Goal: Information Seeking & Learning: Compare options

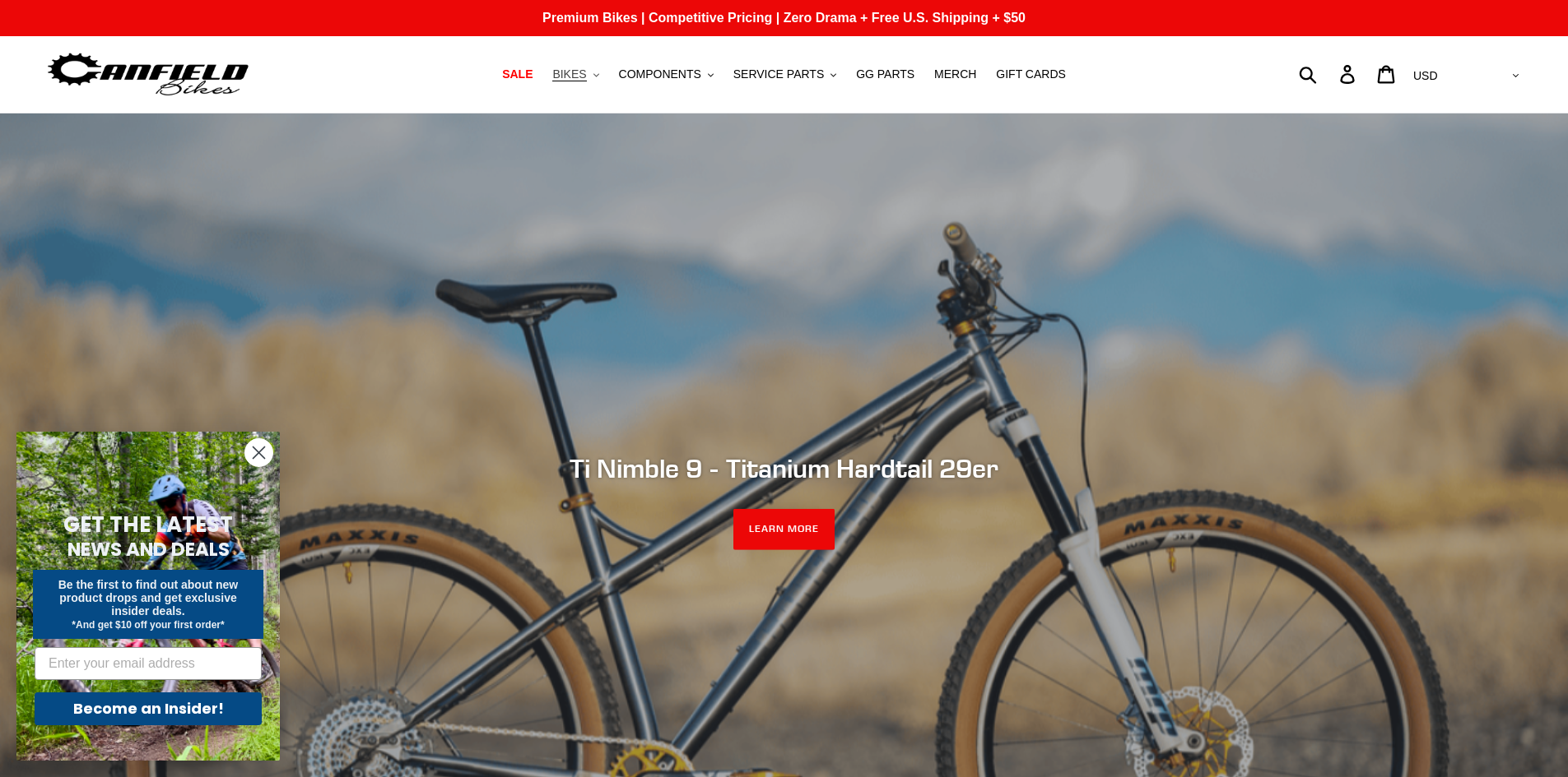
click at [586, 80] on span "BIKES" at bounding box center [569, 75] width 34 height 14
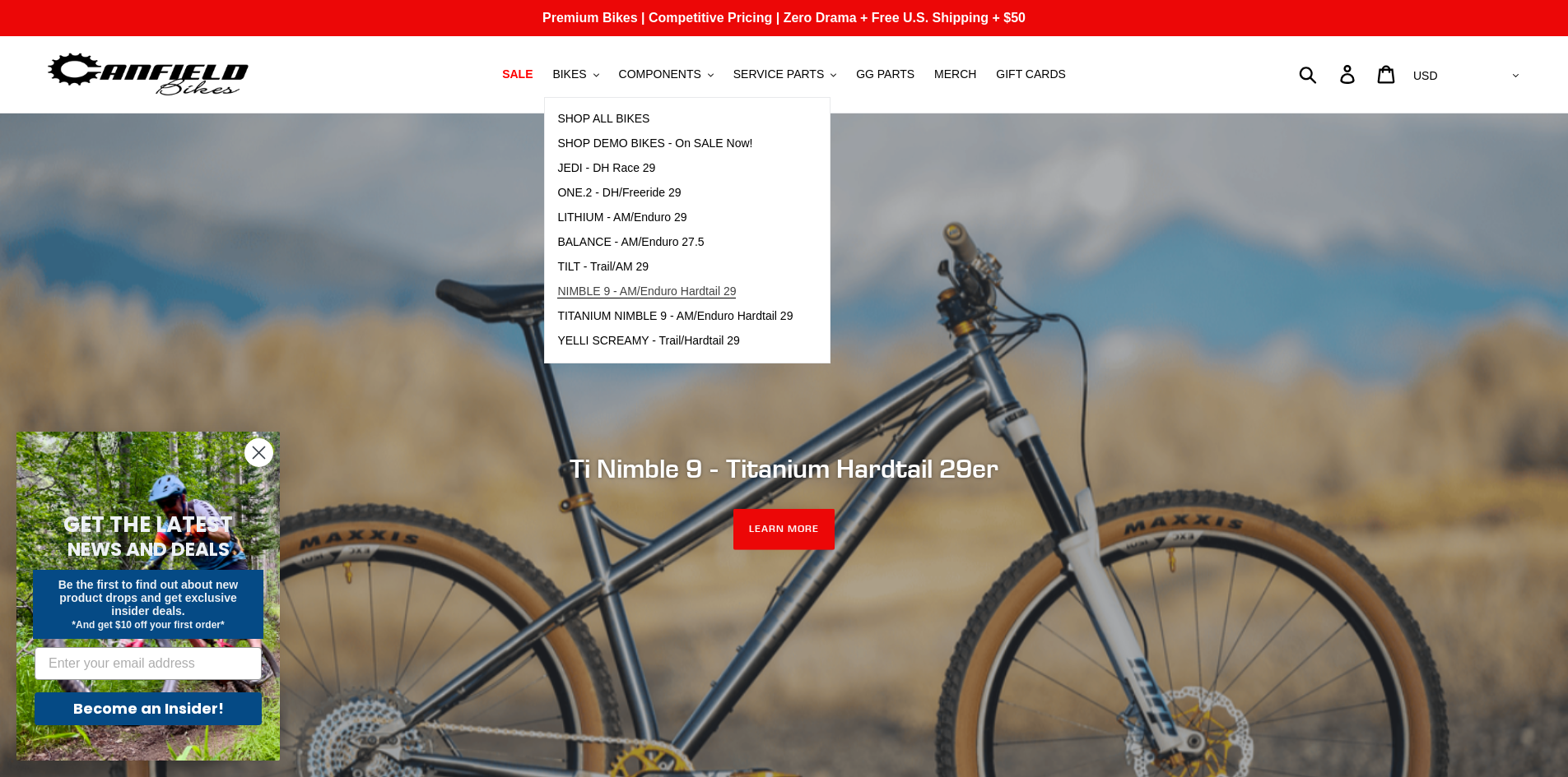
click at [691, 289] on span "NIMBLE 9 - AM/Enduro Hardtail 29" at bounding box center [646, 292] width 179 height 14
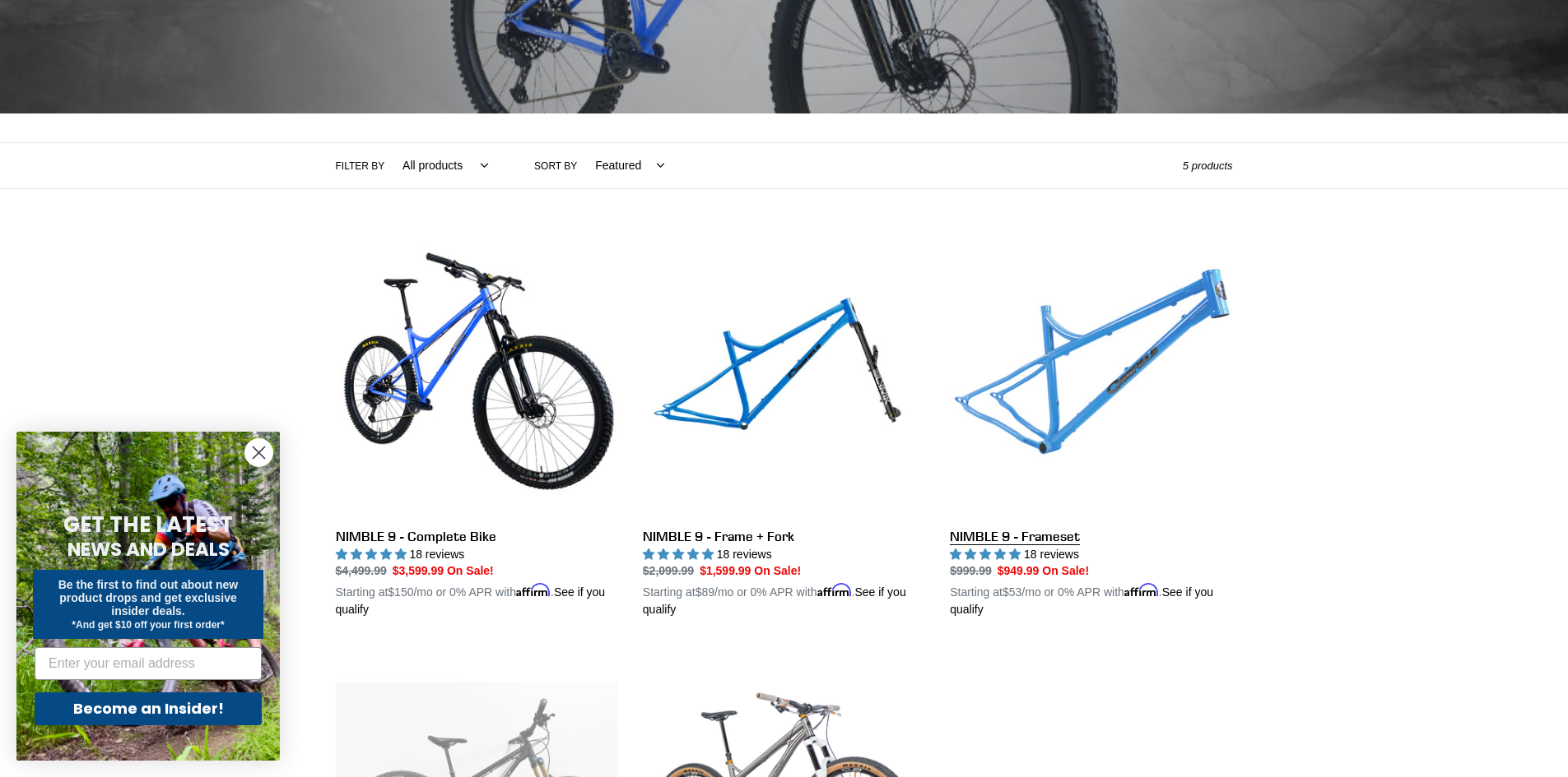
click at [1035, 537] on link "NIMBLE 9 - Frameset" at bounding box center [1090, 426] width 282 height 385
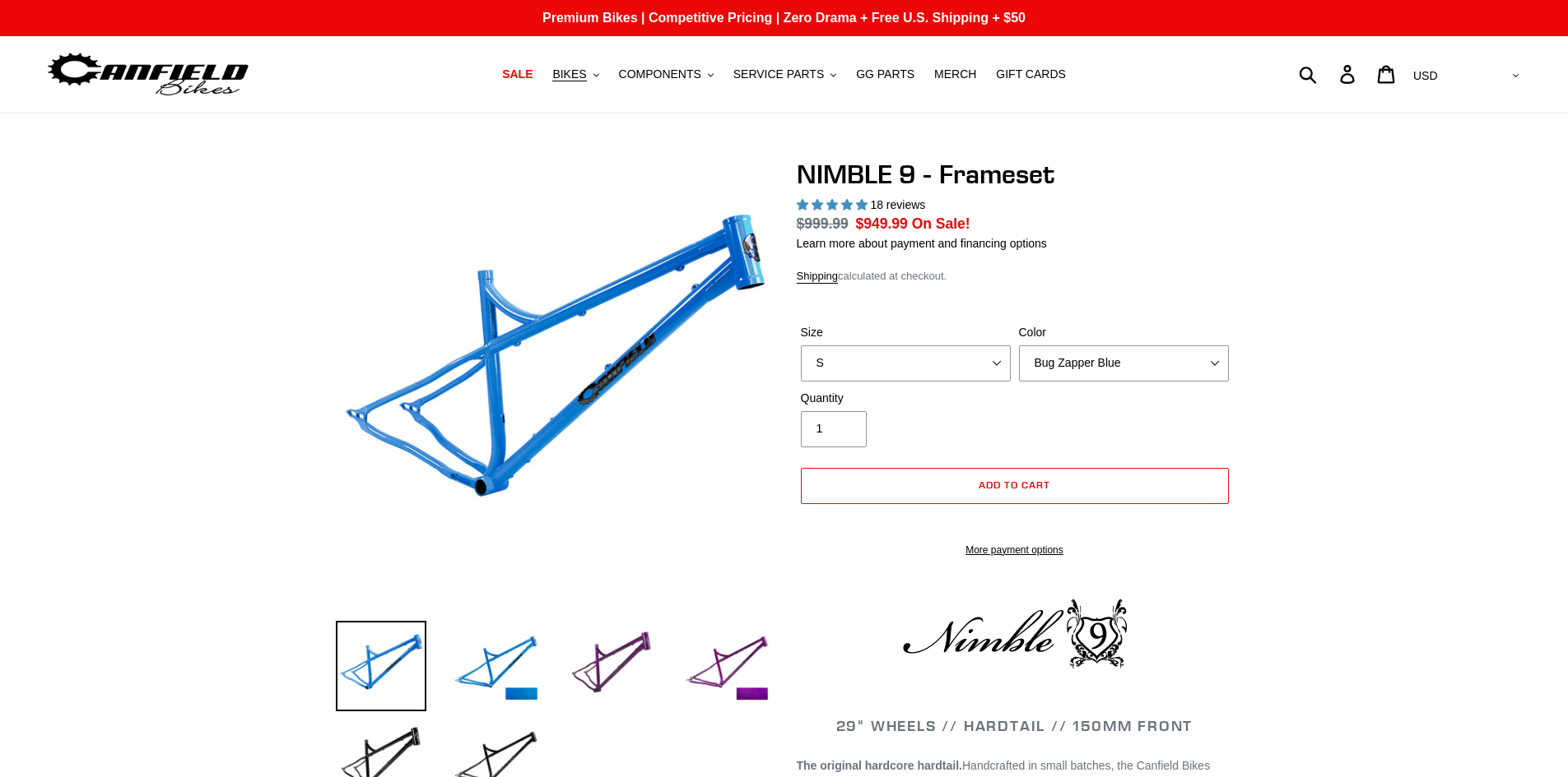
select select "highest-rating"
click at [956, 357] on select "S M L XL" at bounding box center [906, 364] width 210 height 36
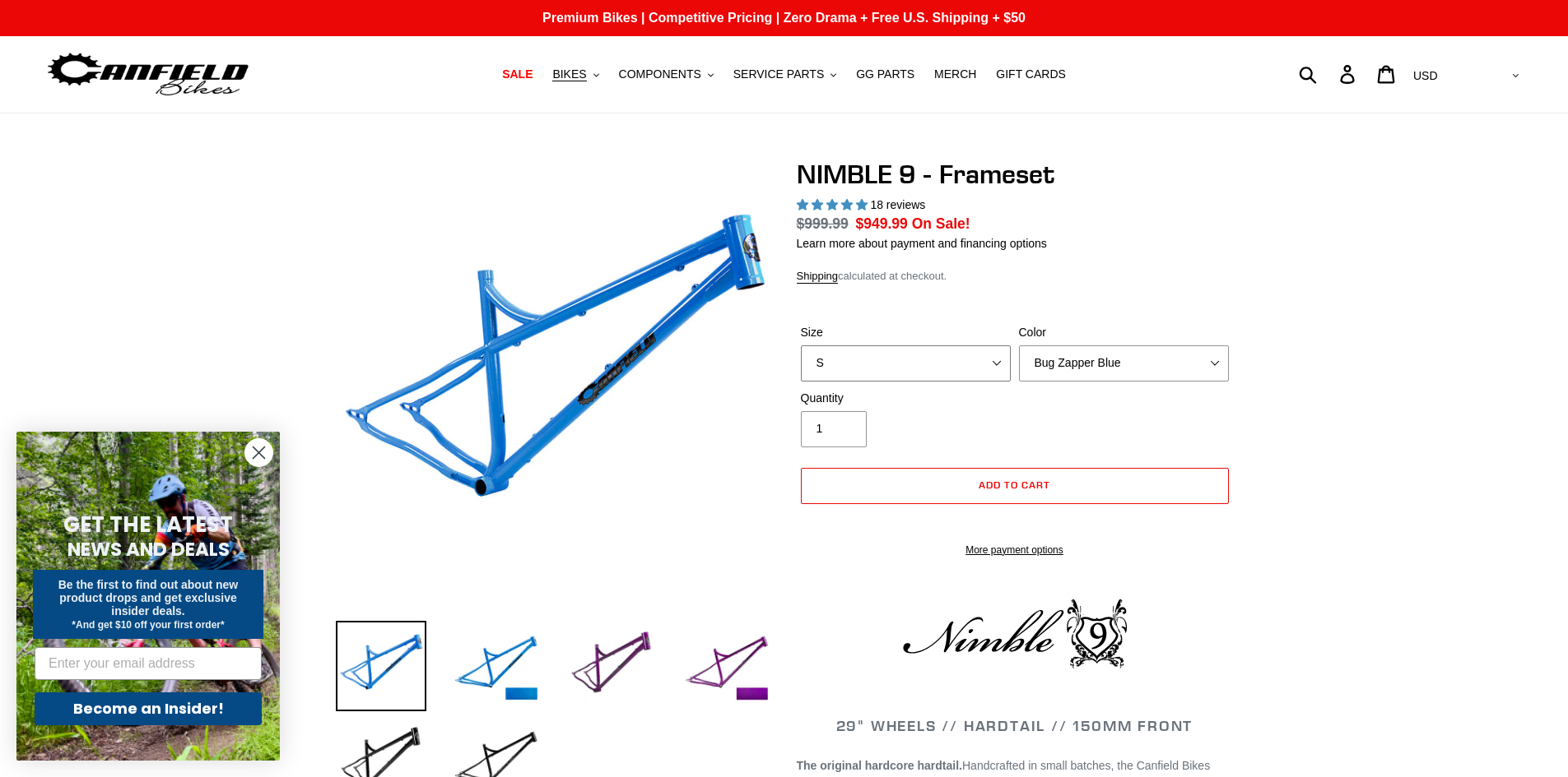
select select "M"
click at [801, 346] on select "S M L XL" at bounding box center [906, 364] width 210 height 36
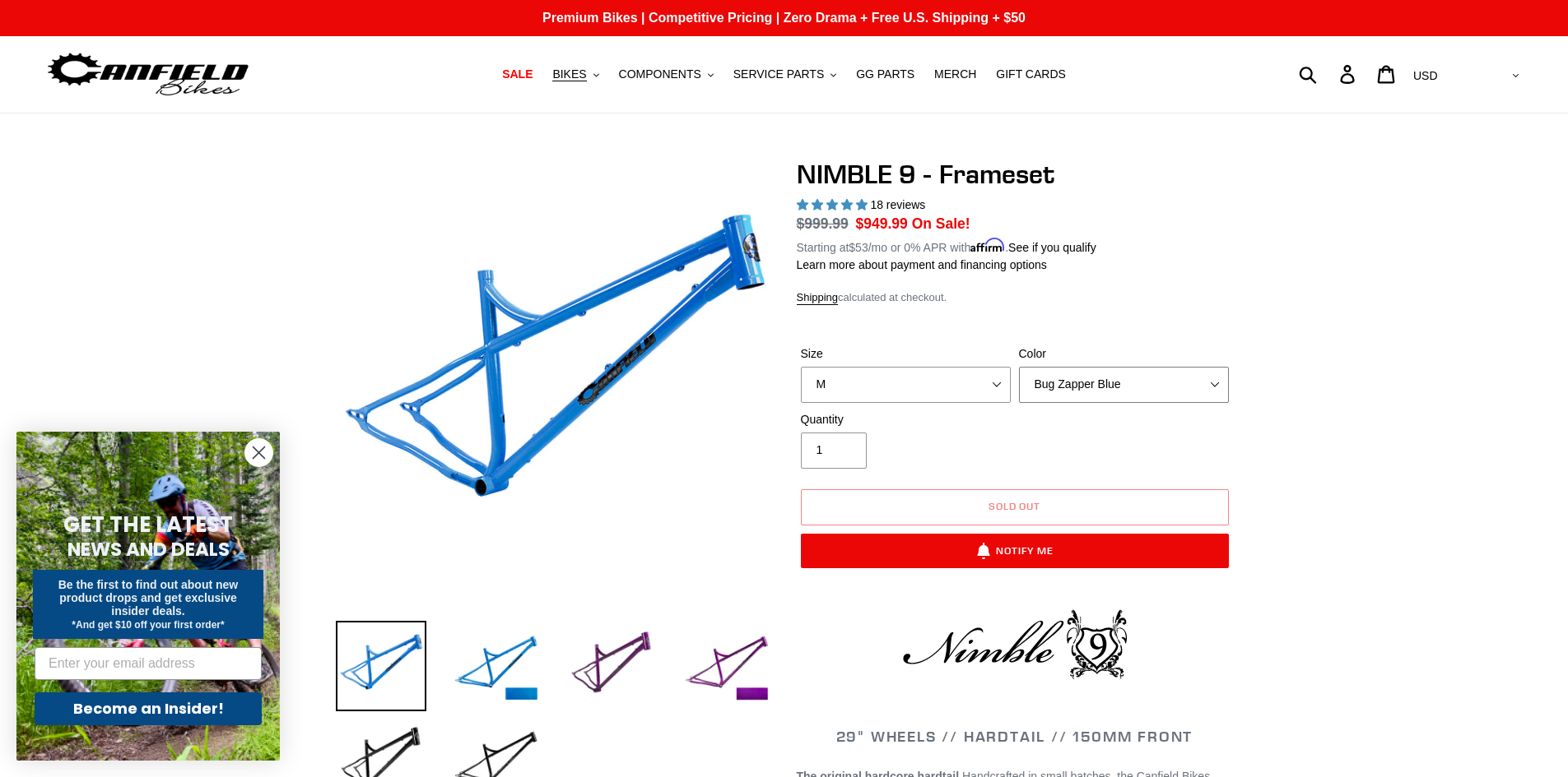
click at [1130, 390] on select "Bug Zapper Blue Purple Haze -Sold Out Galaxy Black" at bounding box center [1124, 385] width 210 height 36
click at [1019, 367] on select "Bug Zapper Blue Purple Haze -Sold Out Galaxy Black" at bounding box center [1124, 385] width 210 height 36
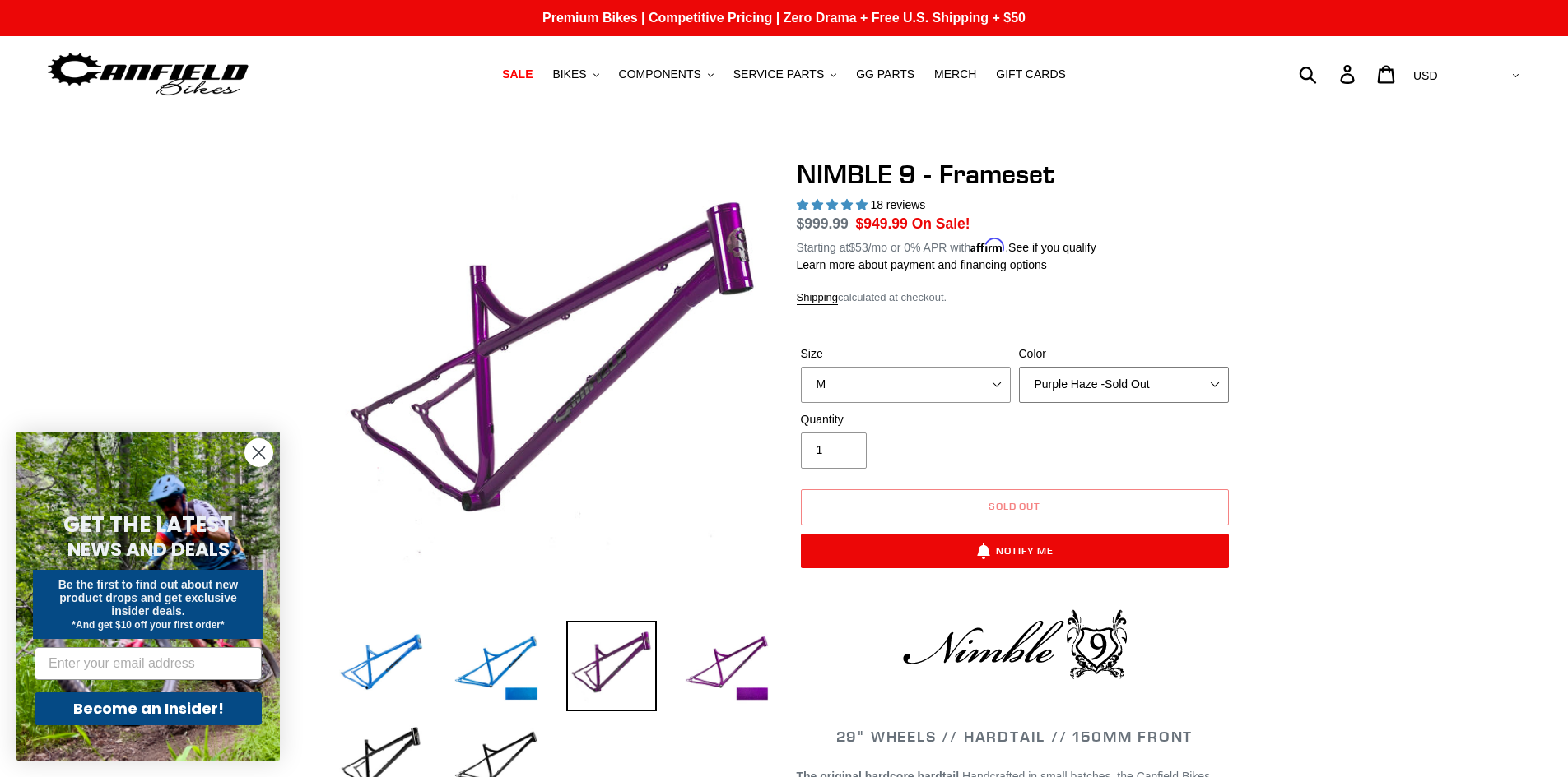
click at [1141, 384] on select "Bug Zapper Blue Purple Haze -Sold Out Galaxy Black" at bounding box center [1124, 385] width 210 height 36
select select "Galaxy Black"
click at [1019, 367] on select "Bug Zapper Blue Purple Haze -Sold Out Galaxy Black" at bounding box center [1124, 385] width 210 height 36
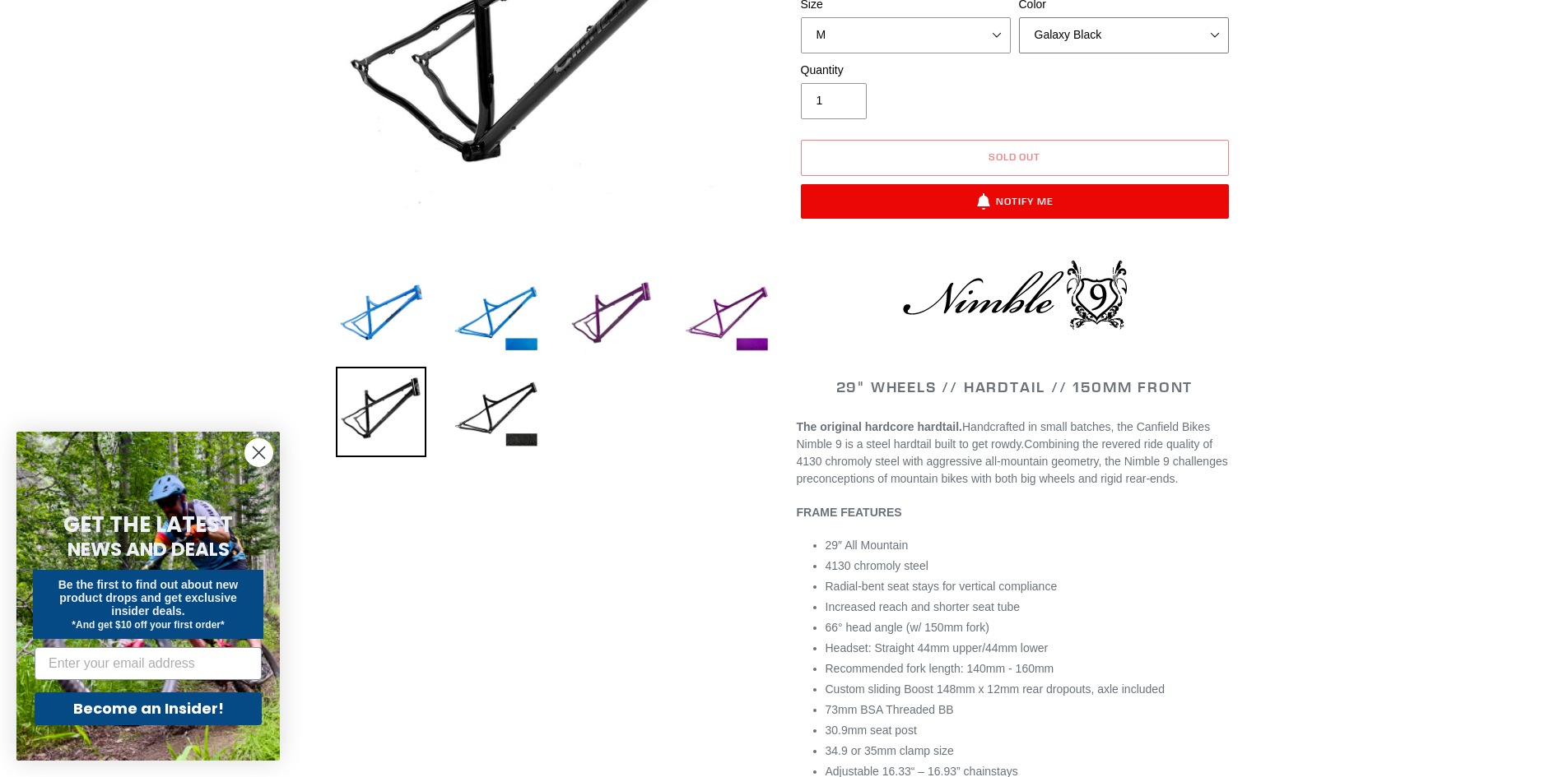
scroll to position [82, 0]
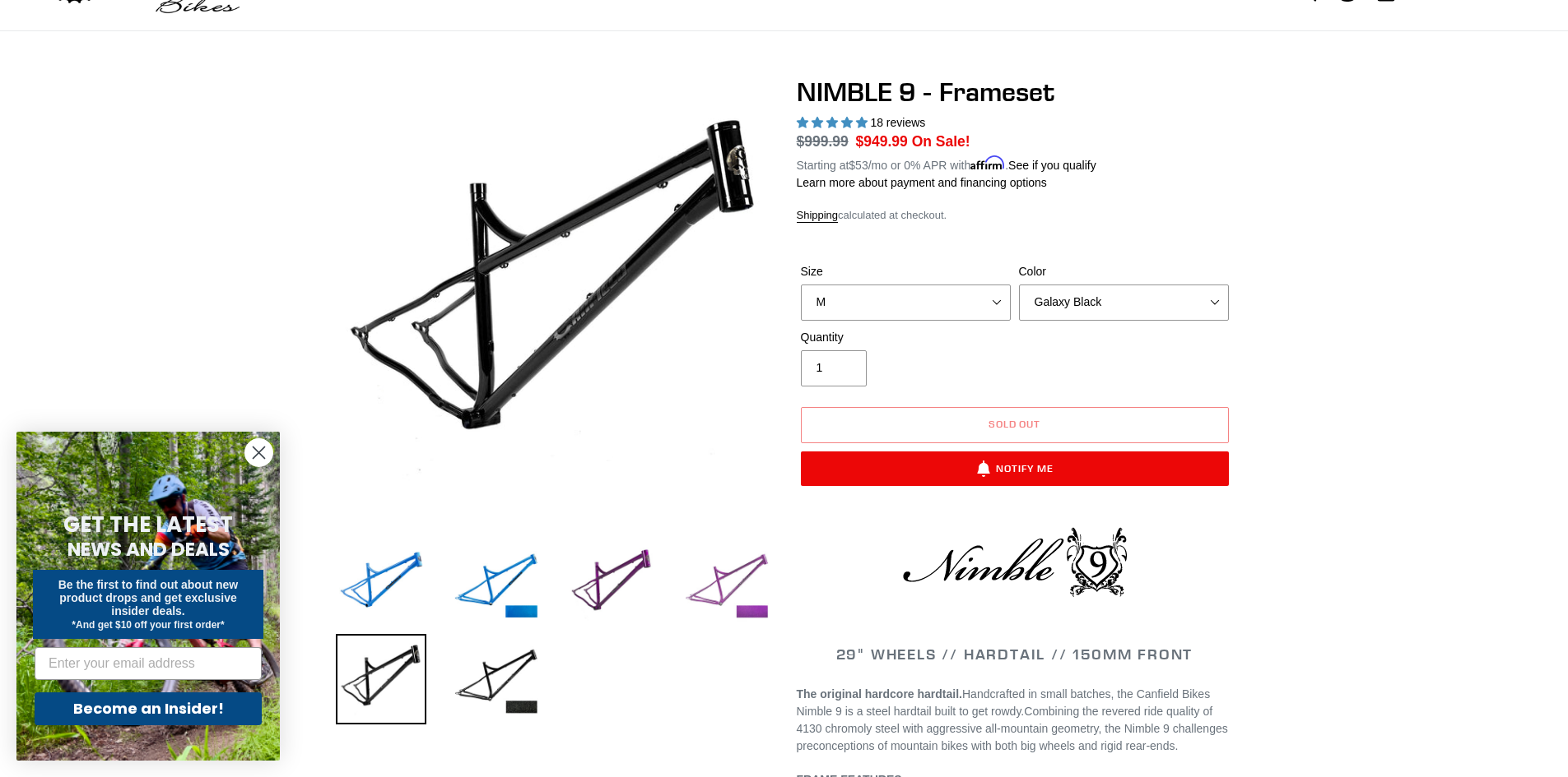
click at [724, 596] on img at bounding box center [726, 584] width 90 height 90
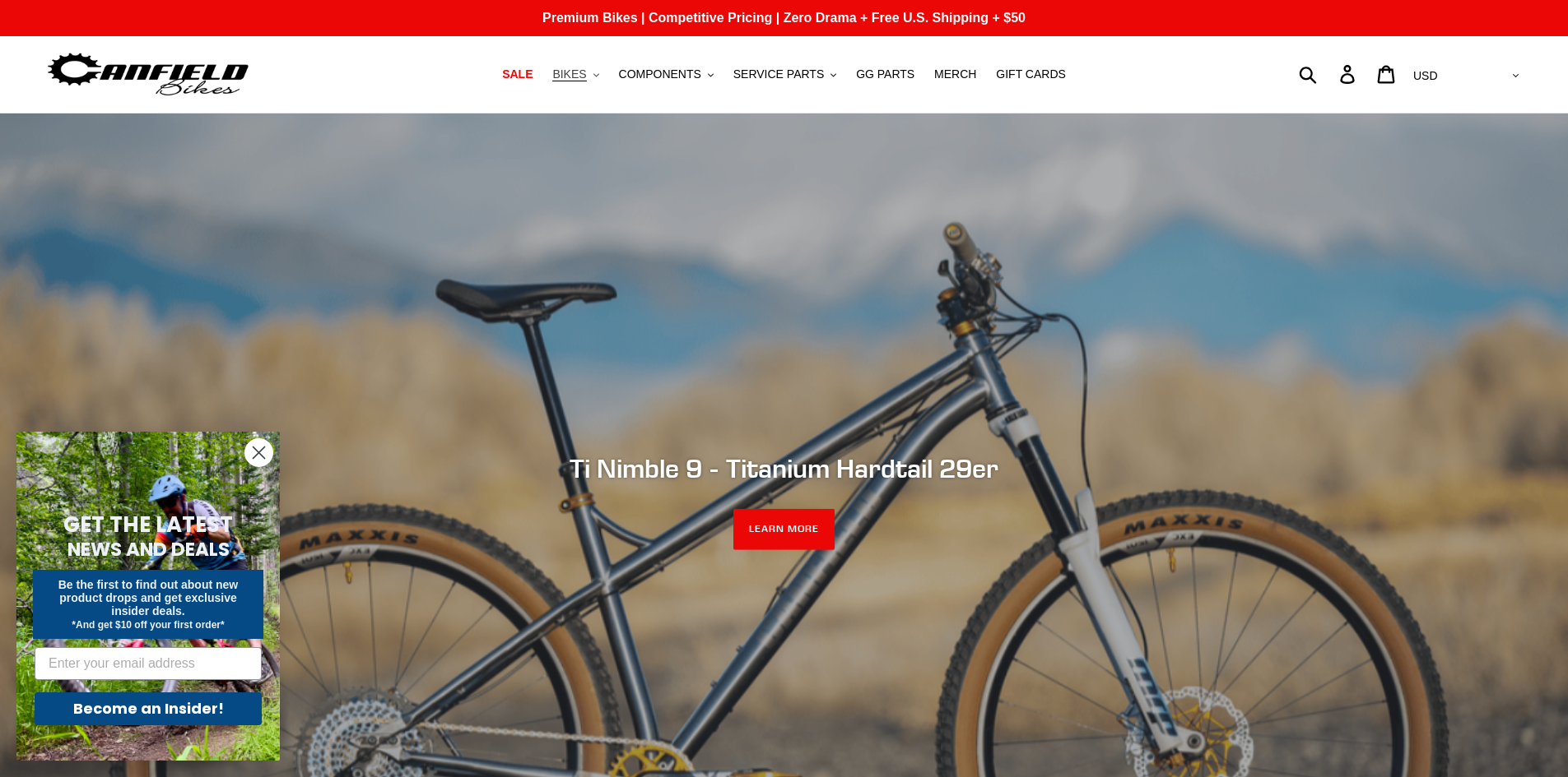
click at [586, 75] on span "BIKES" at bounding box center [569, 75] width 34 height 14
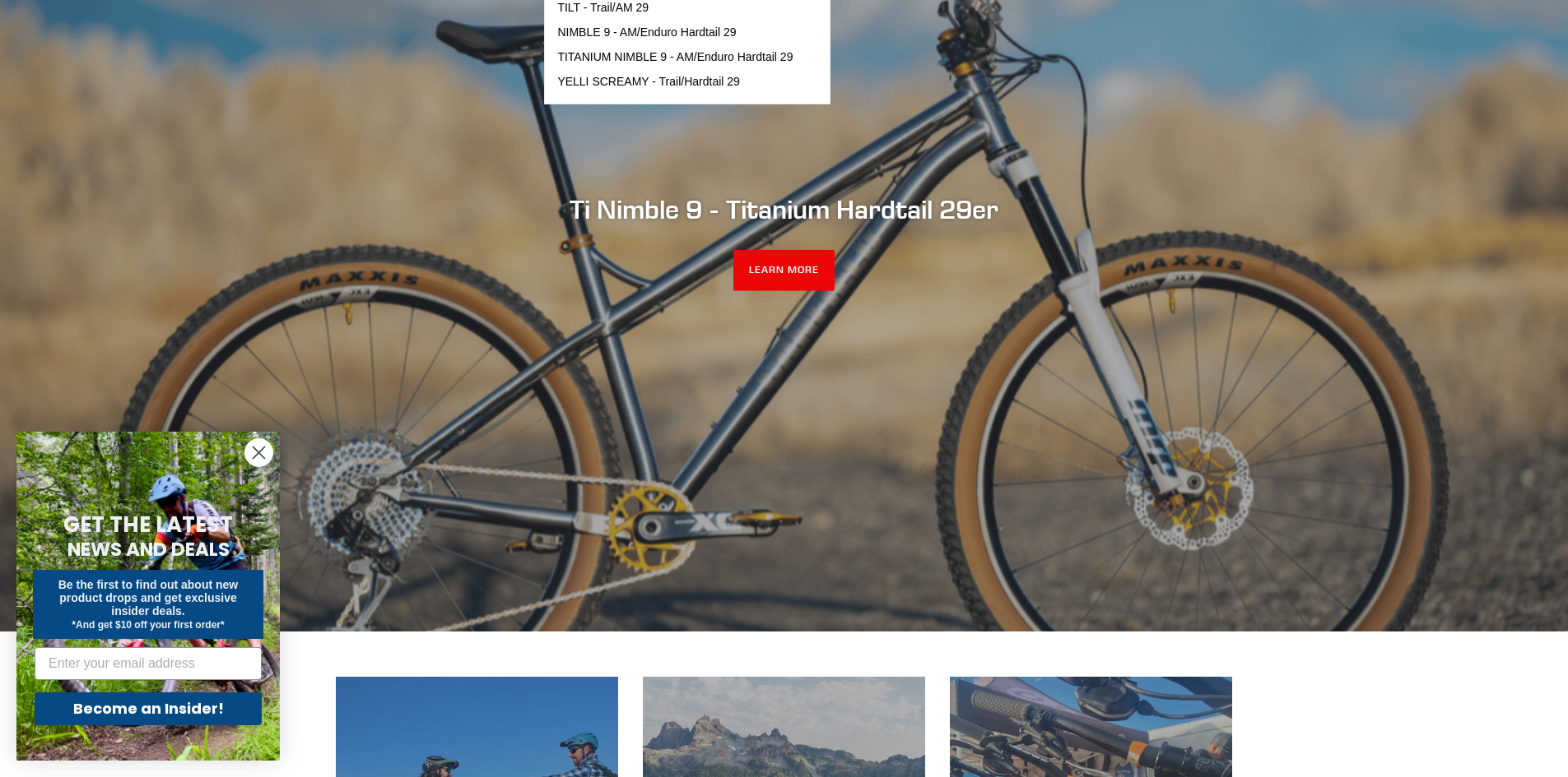
scroll to position [164, 0]
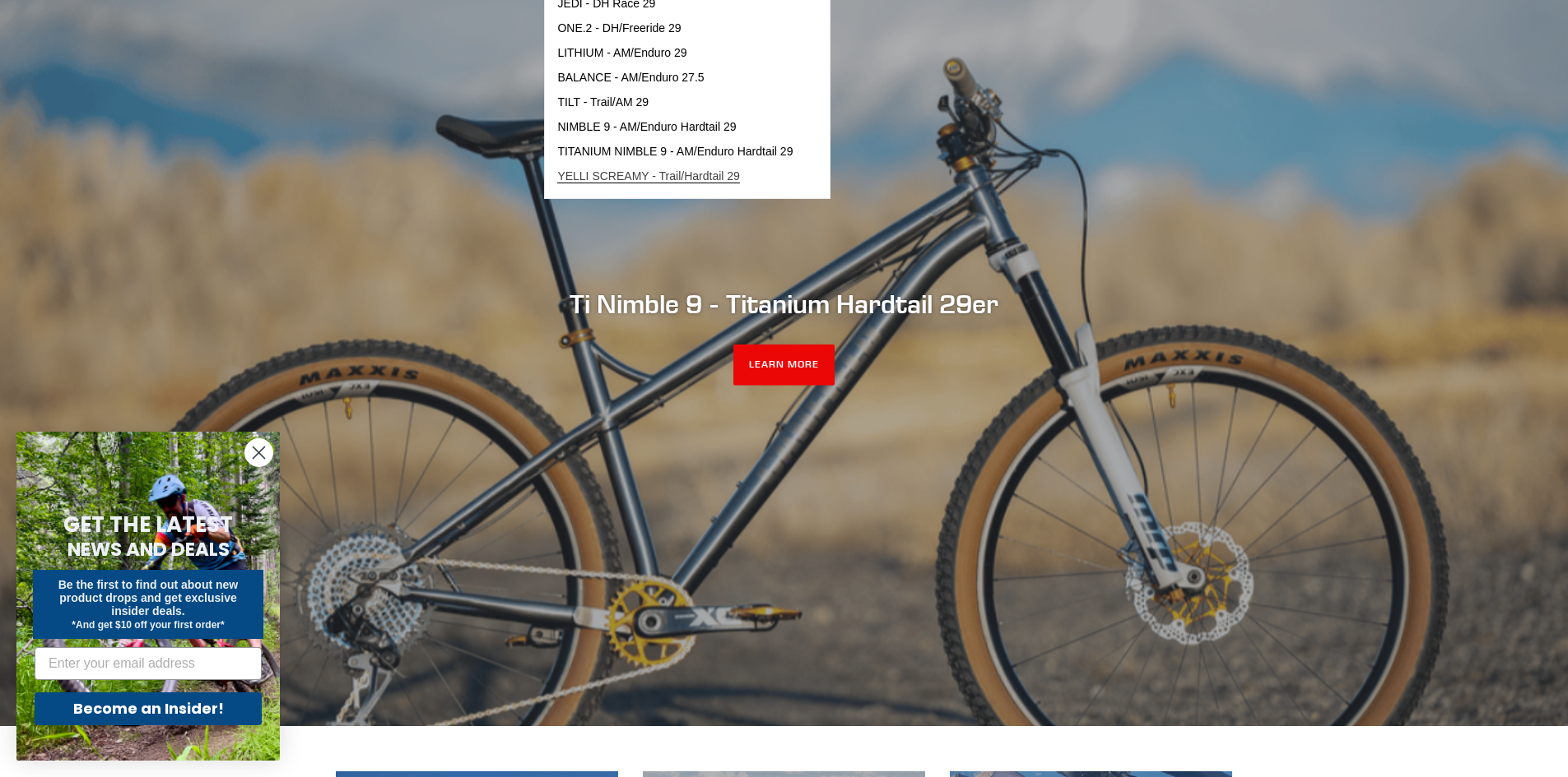
click at [641, 178] on span "YELLI SCREAMY - Trail/Hardtail 29" at bounding box center [648, 176] width 182 height 14
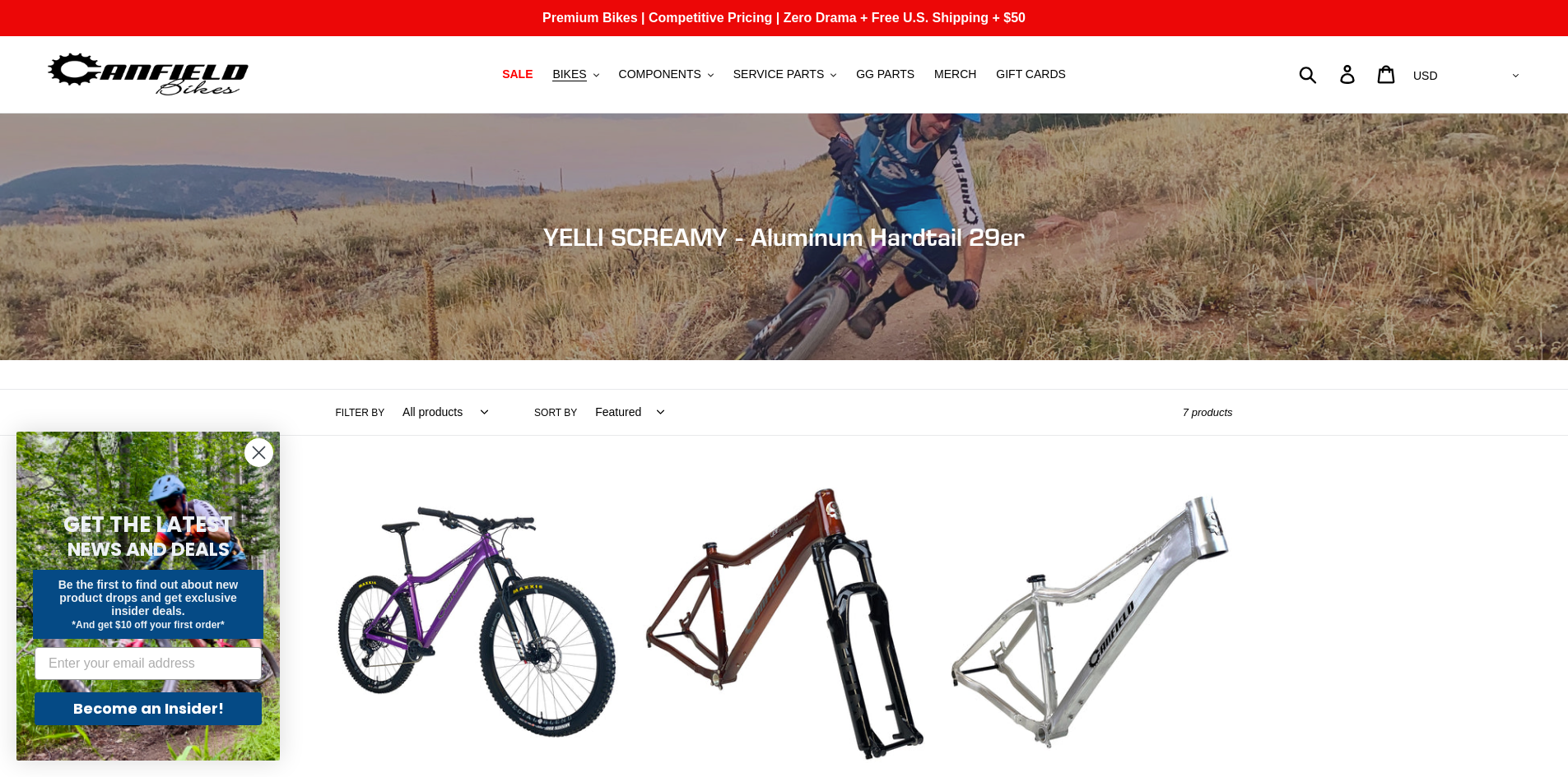
scroll to position [412, 0]
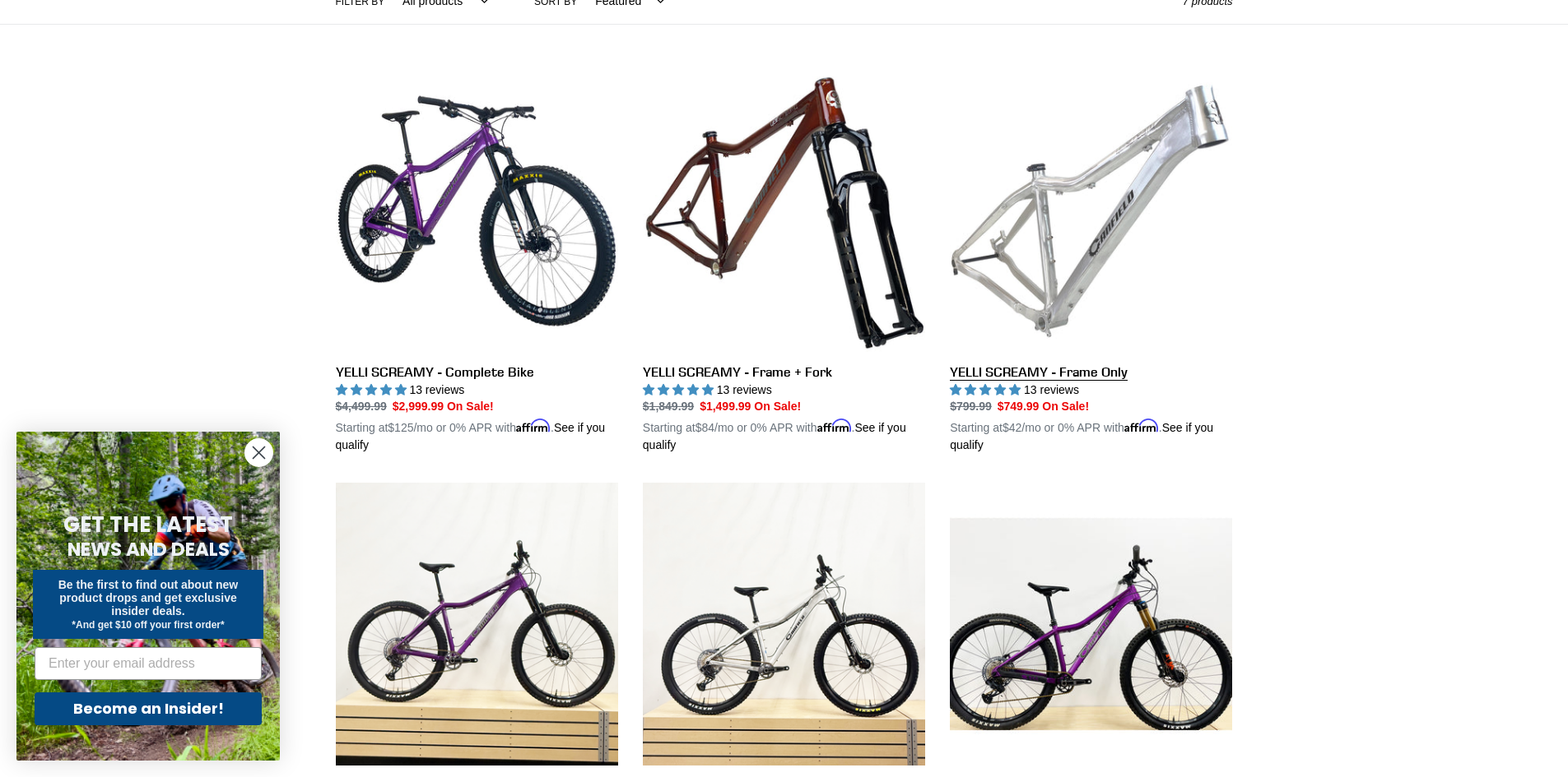
click at [1108, 376] on link "YELLI SCREAMY - Frame Only" at bounding box center [1090, 262] width 282 height 385
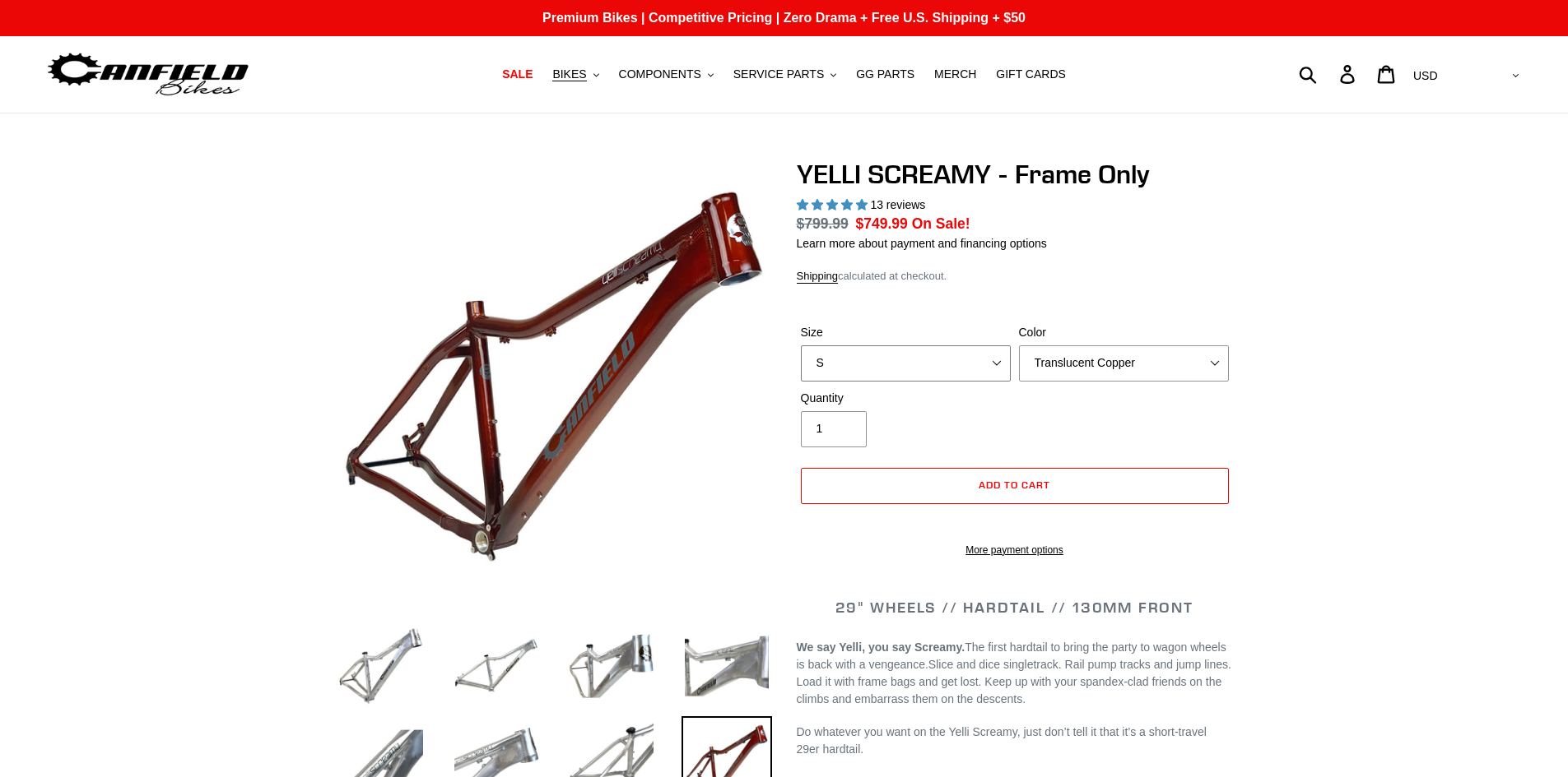
select select "highest-rating"
click at [968, 359] on select "S M L XL" at bounding box center [906, 364] width 210 height 36
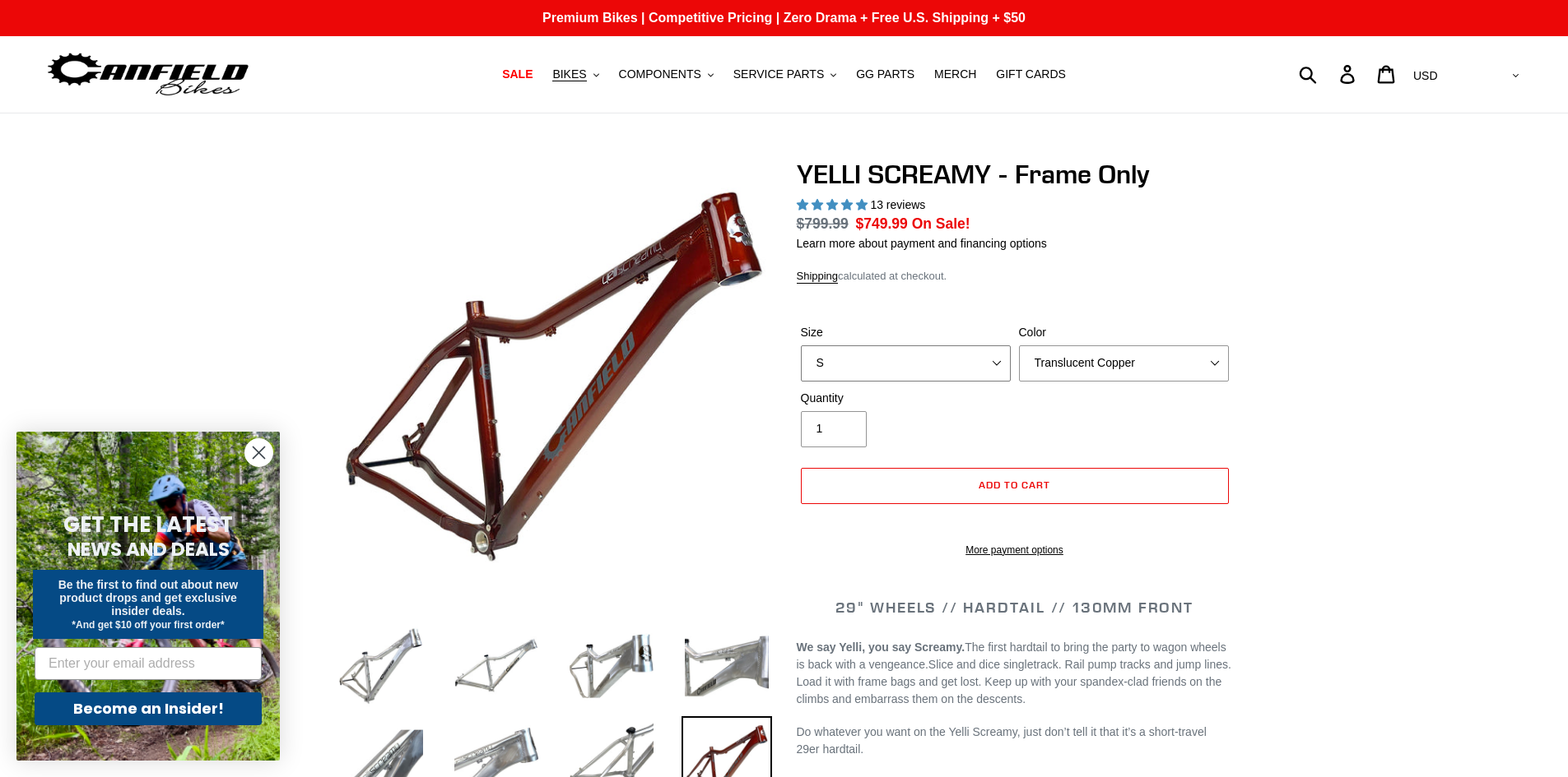
select select "M"
click at [801, 346] on select "S M L XL" at bounding box center [906, 364] width 210 height 36
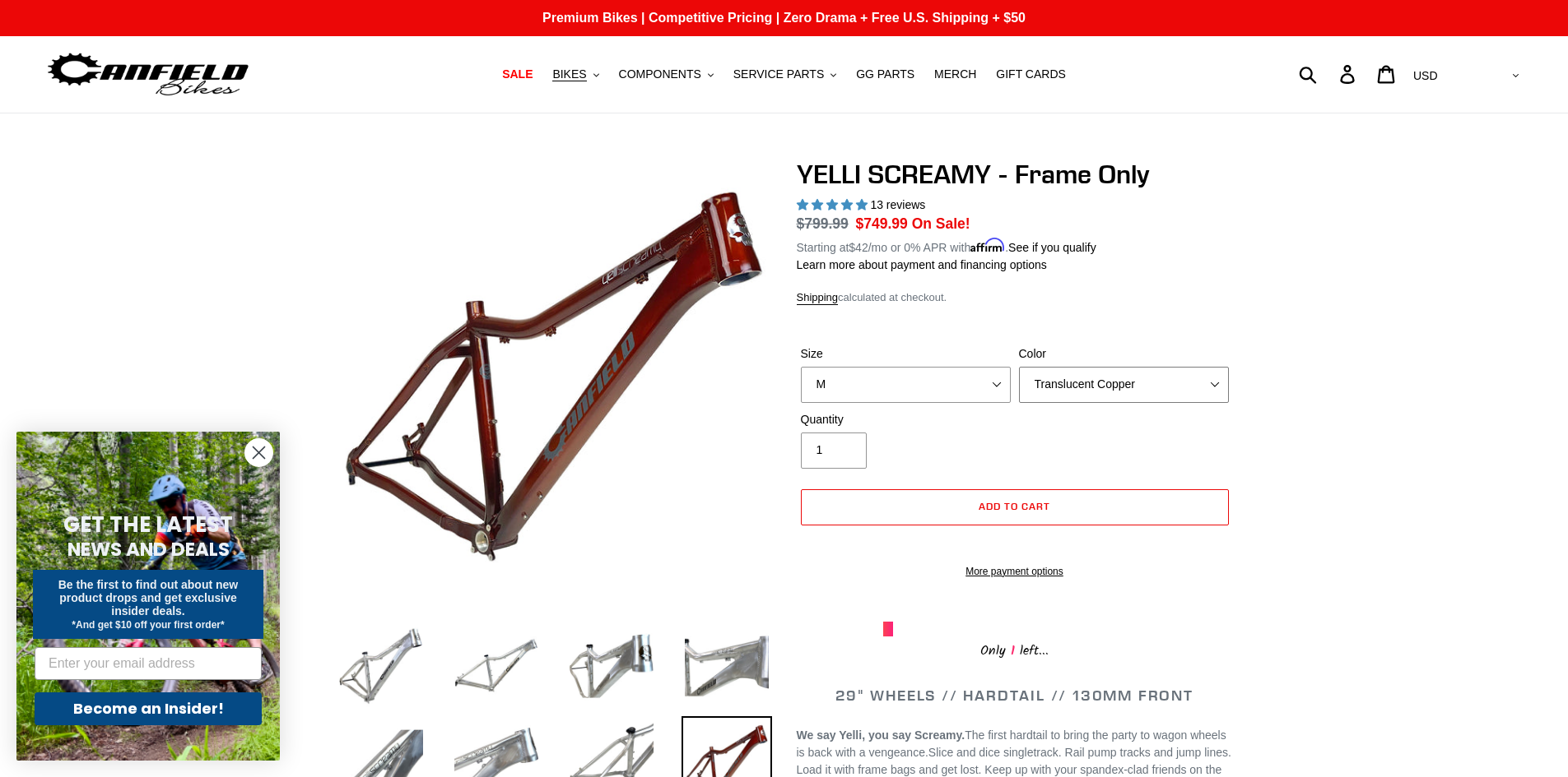
click at [1193, 379] on select "Translucent Copper Purple Haze Raw" at bounding box center [1124, 385] width 210 height 36
click at [1019, 367] on select "Translucent Copper Purple Haze Raw" at bounding box center [1124, 385] width 210 height 36
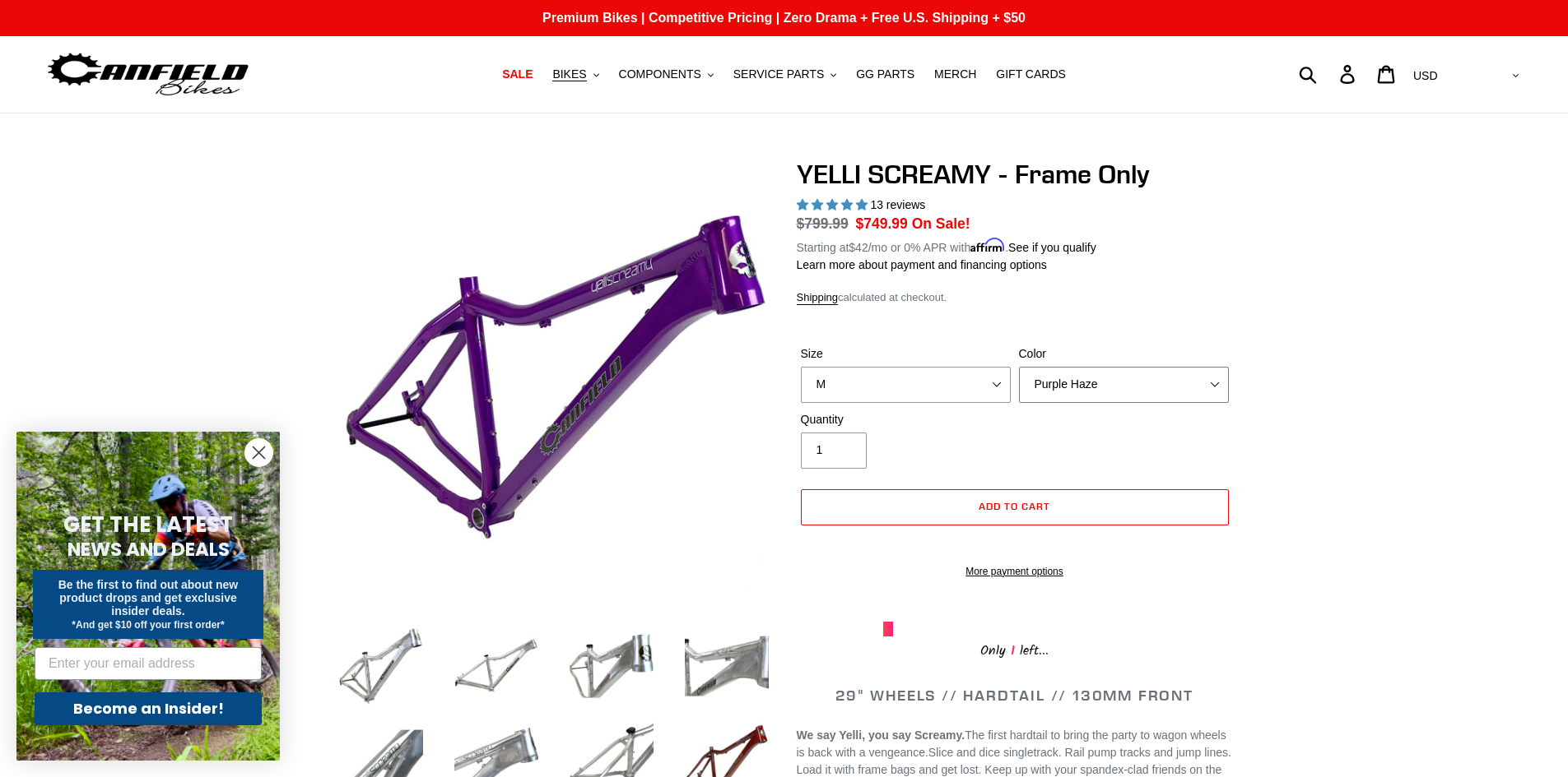
click at [1164, 386] on select "Translucent Copper Purple Haze Raw" at bounding box center [1124, 385] width 210 height 36
select select "Raw"
click at [1019, 367] on select "Translucent Copper Purple Haze Raw" at bounding box center [1124, 385] width 210 height 36
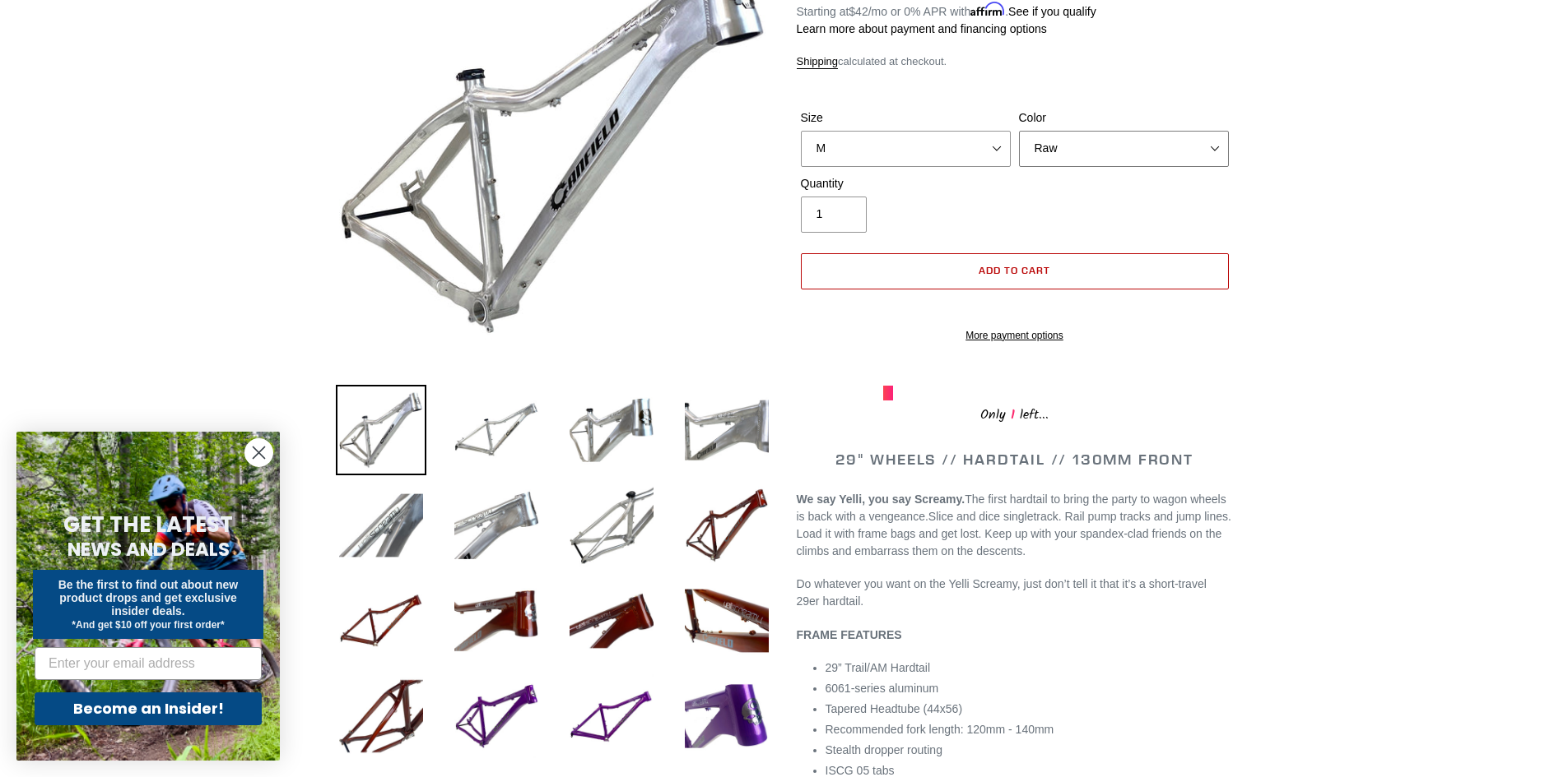
scroll to position [82, 0]
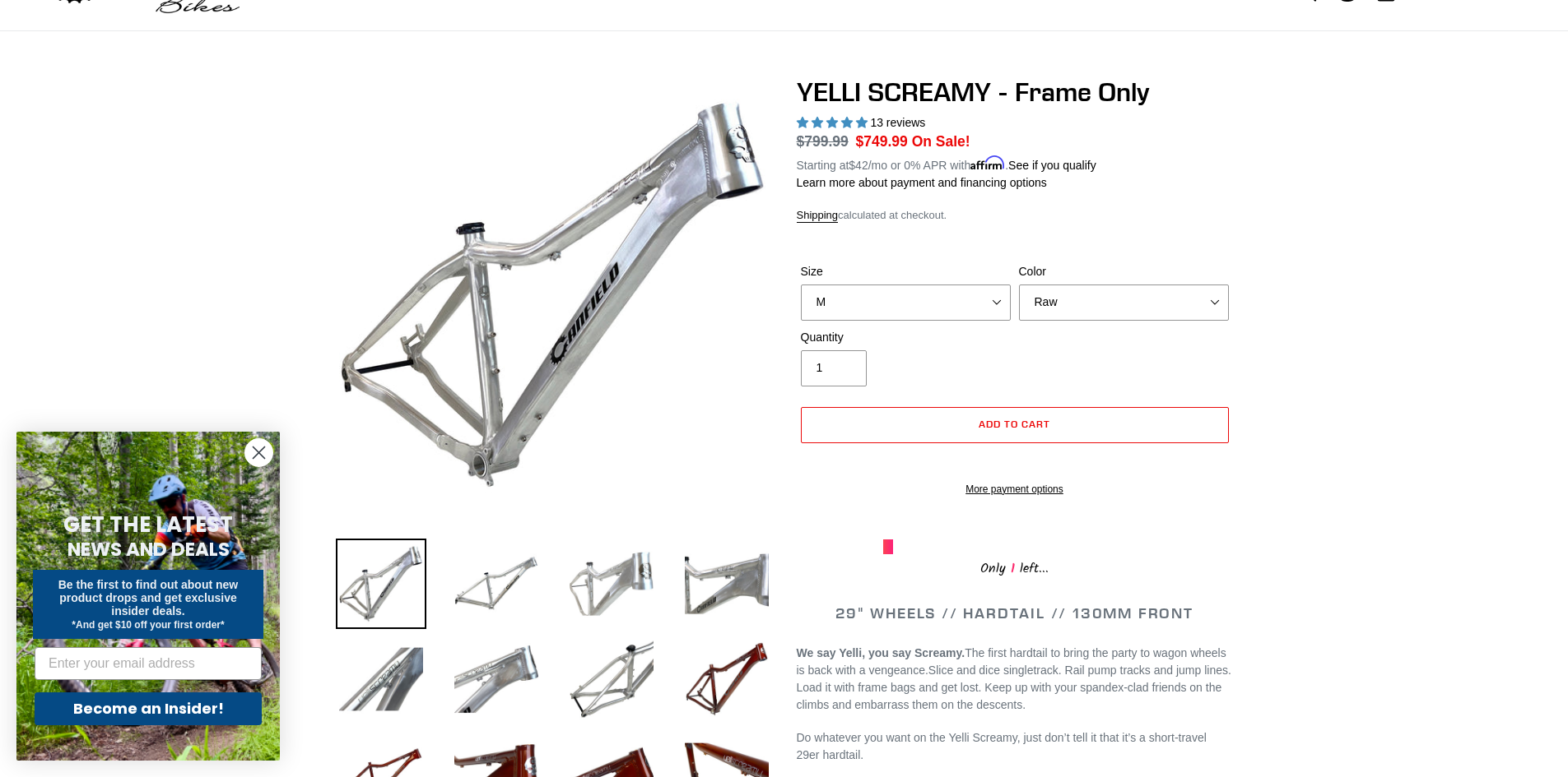
click at [598, 590] on img at bounding box center [612, 584] width 90 height 90
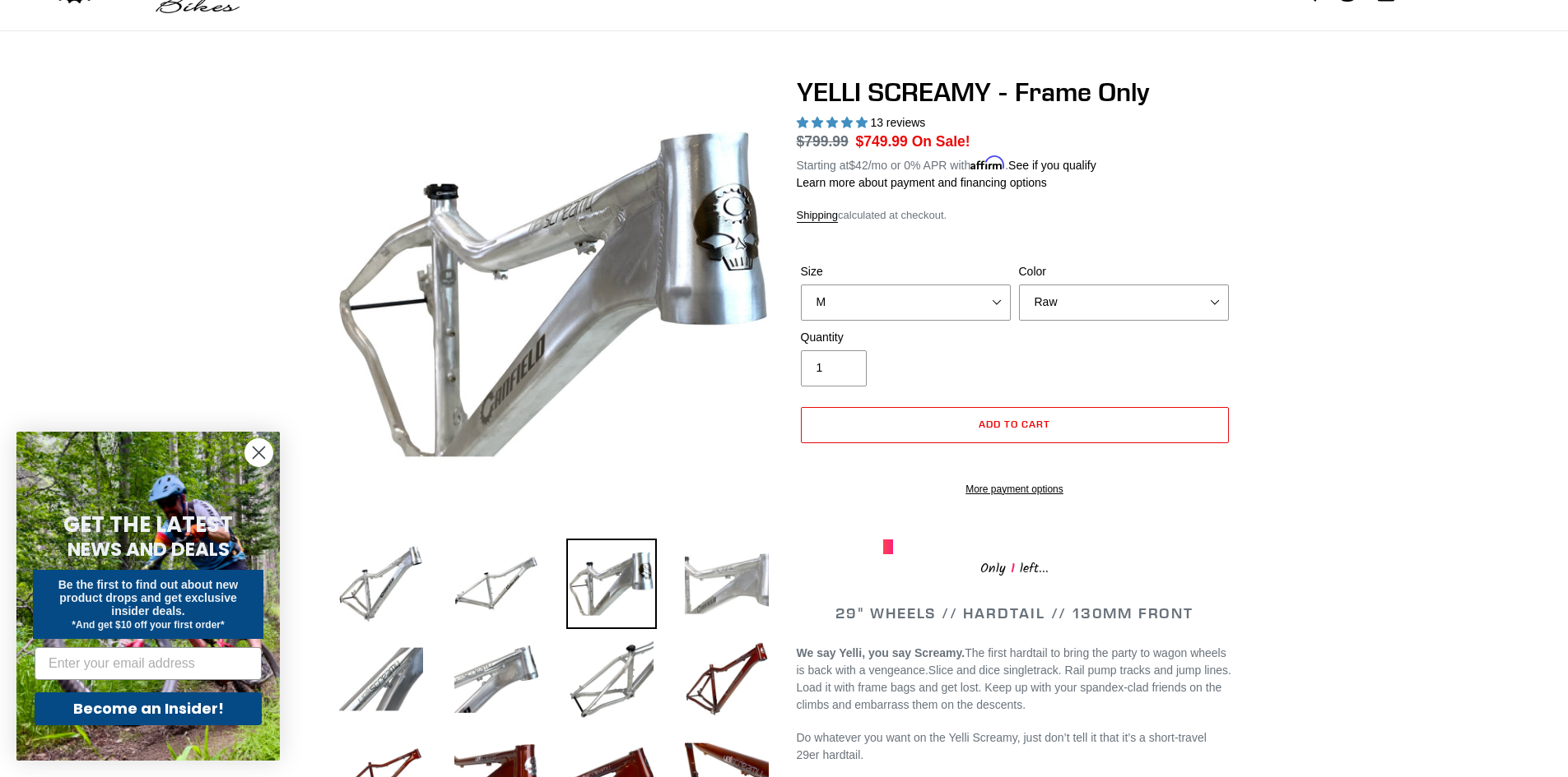
click at [711, 590] on img at bounding box center [726, 584] width 90 height 90
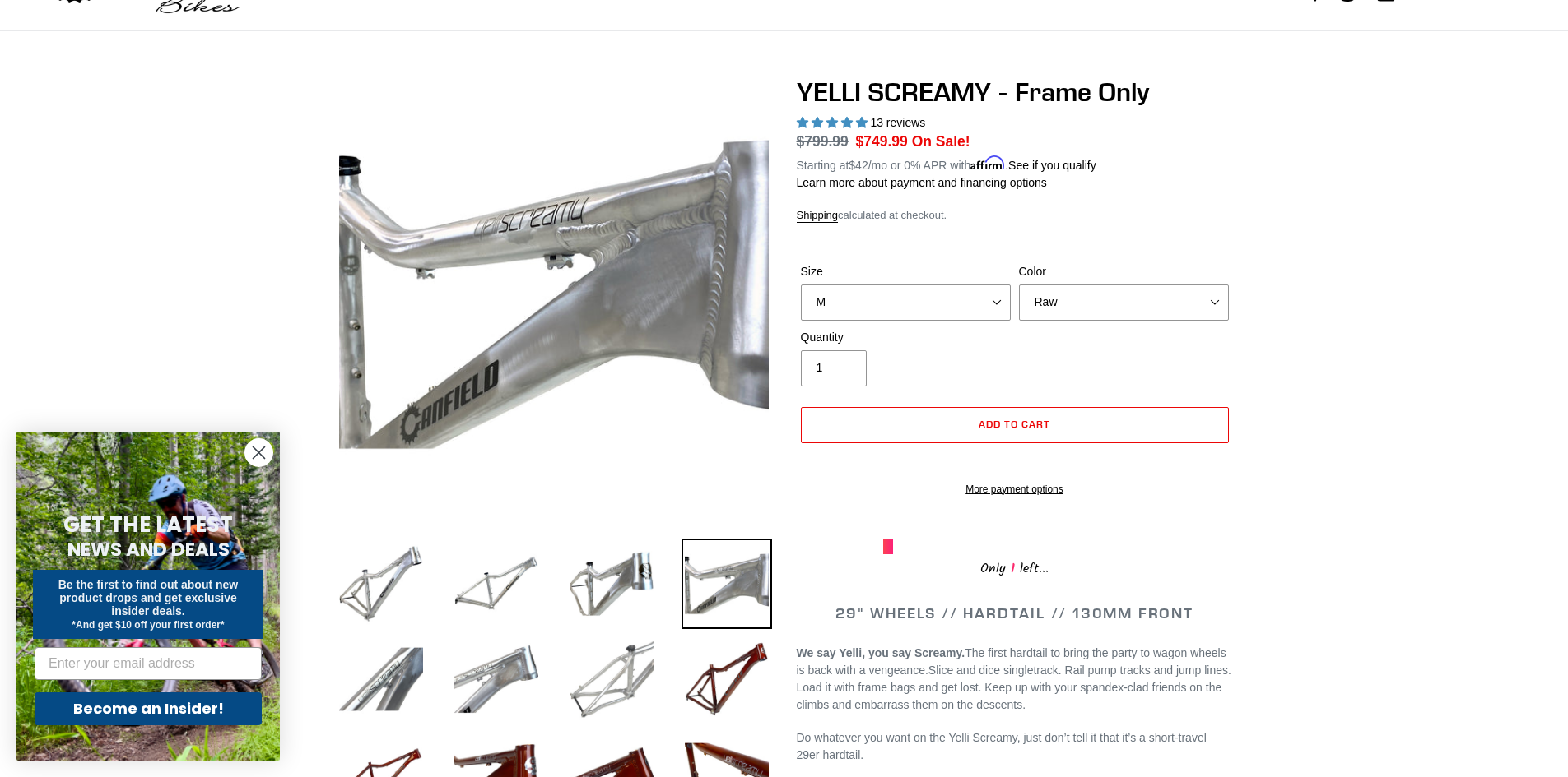
click at [616, 684] on img at bounding box center [612, 679] width 90 height 90
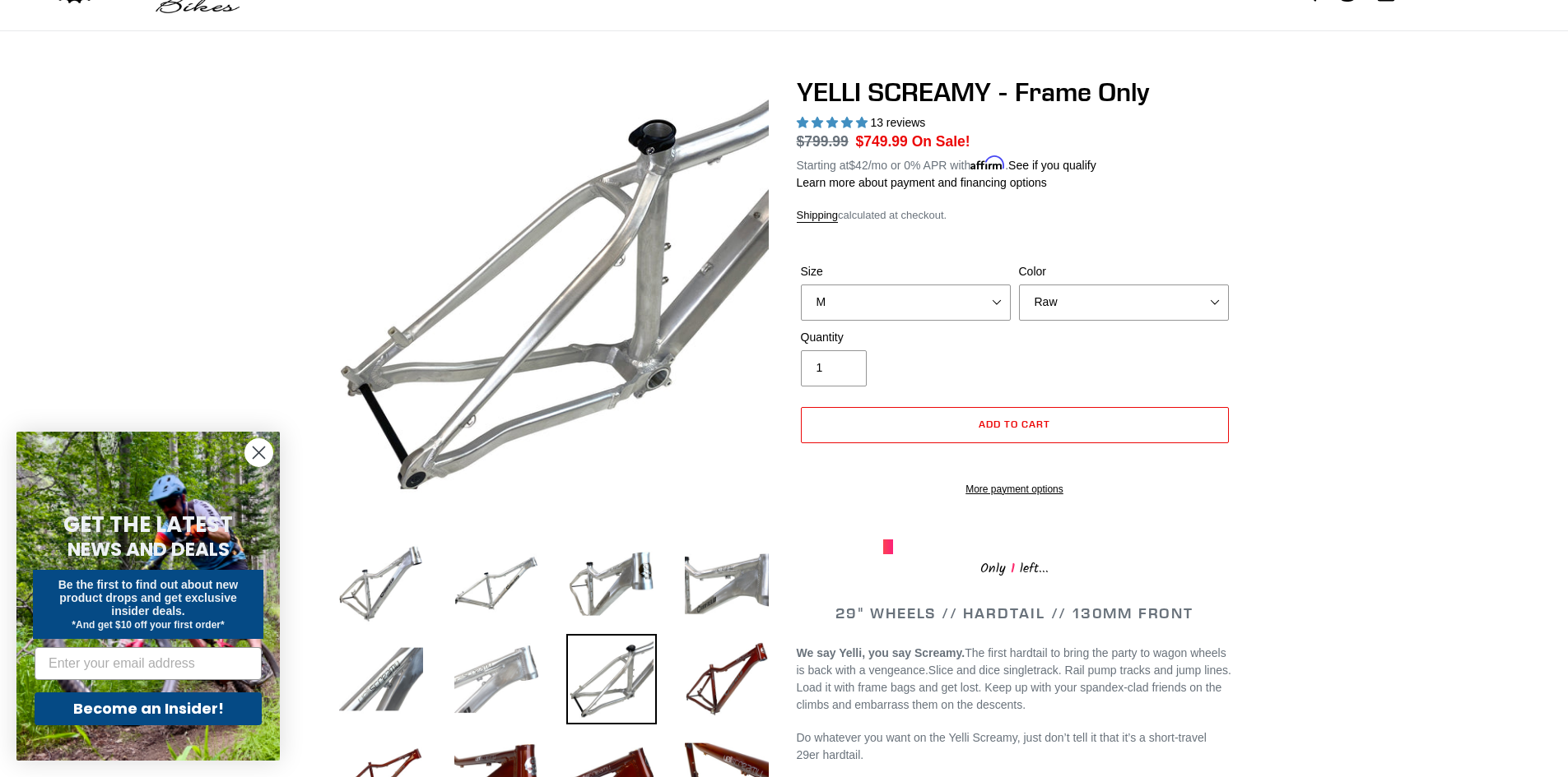
click at [463, 679] on img at bounding box center [496, 679] width 90 height 90
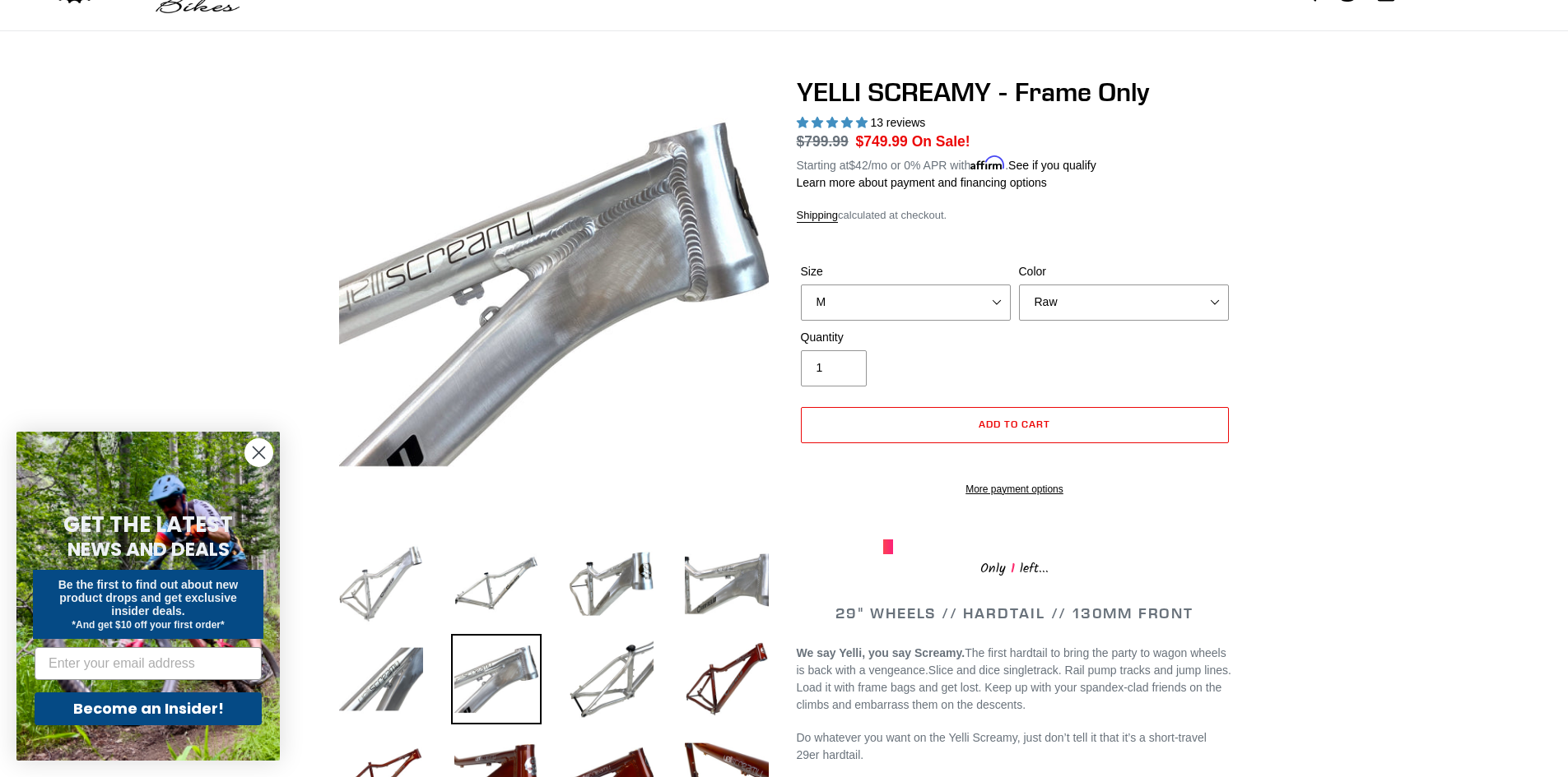
click at [374, 599] on img at bounding box center [381, 584] width 90 height 90
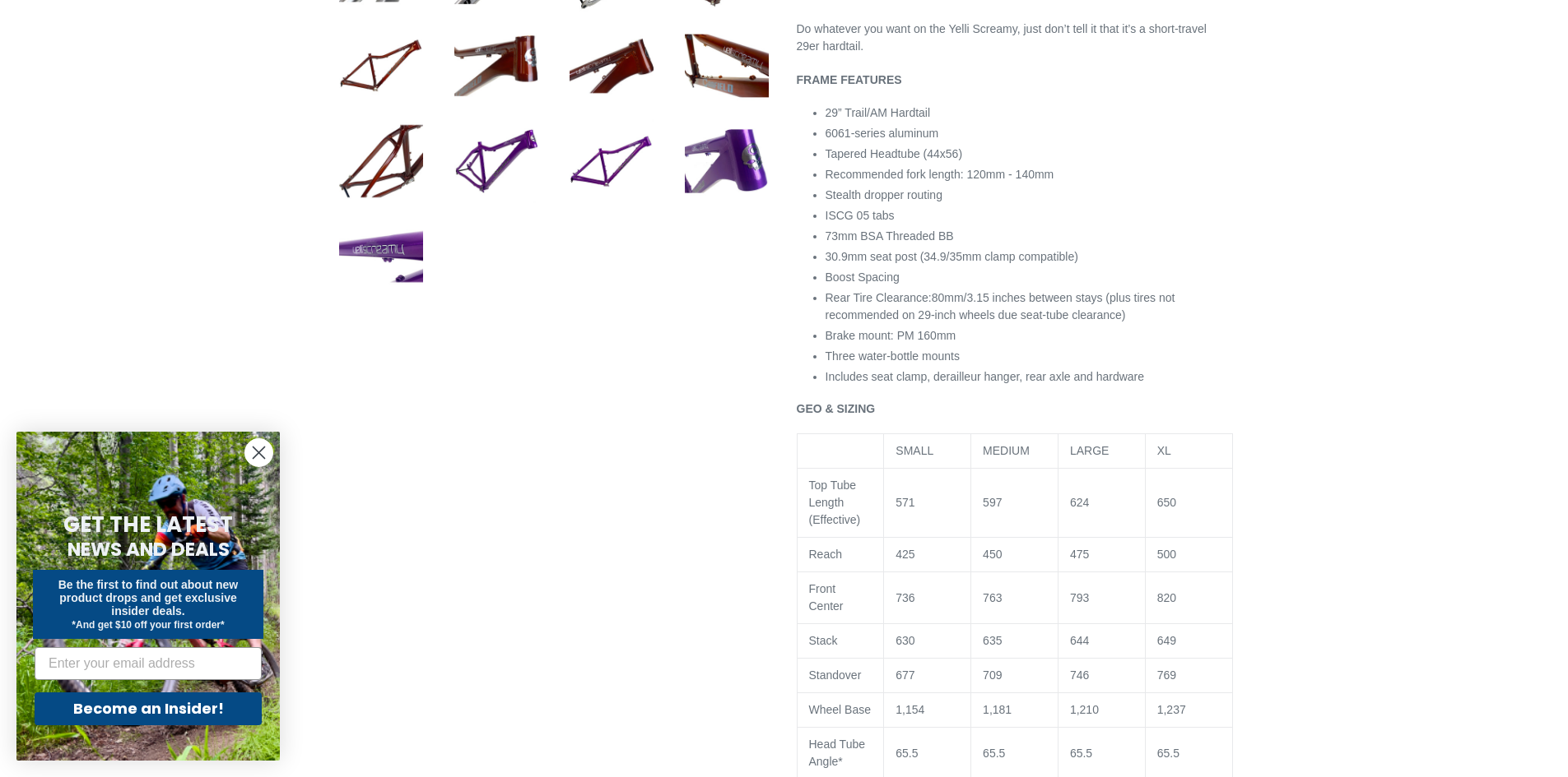
scroll to position [987, 0]
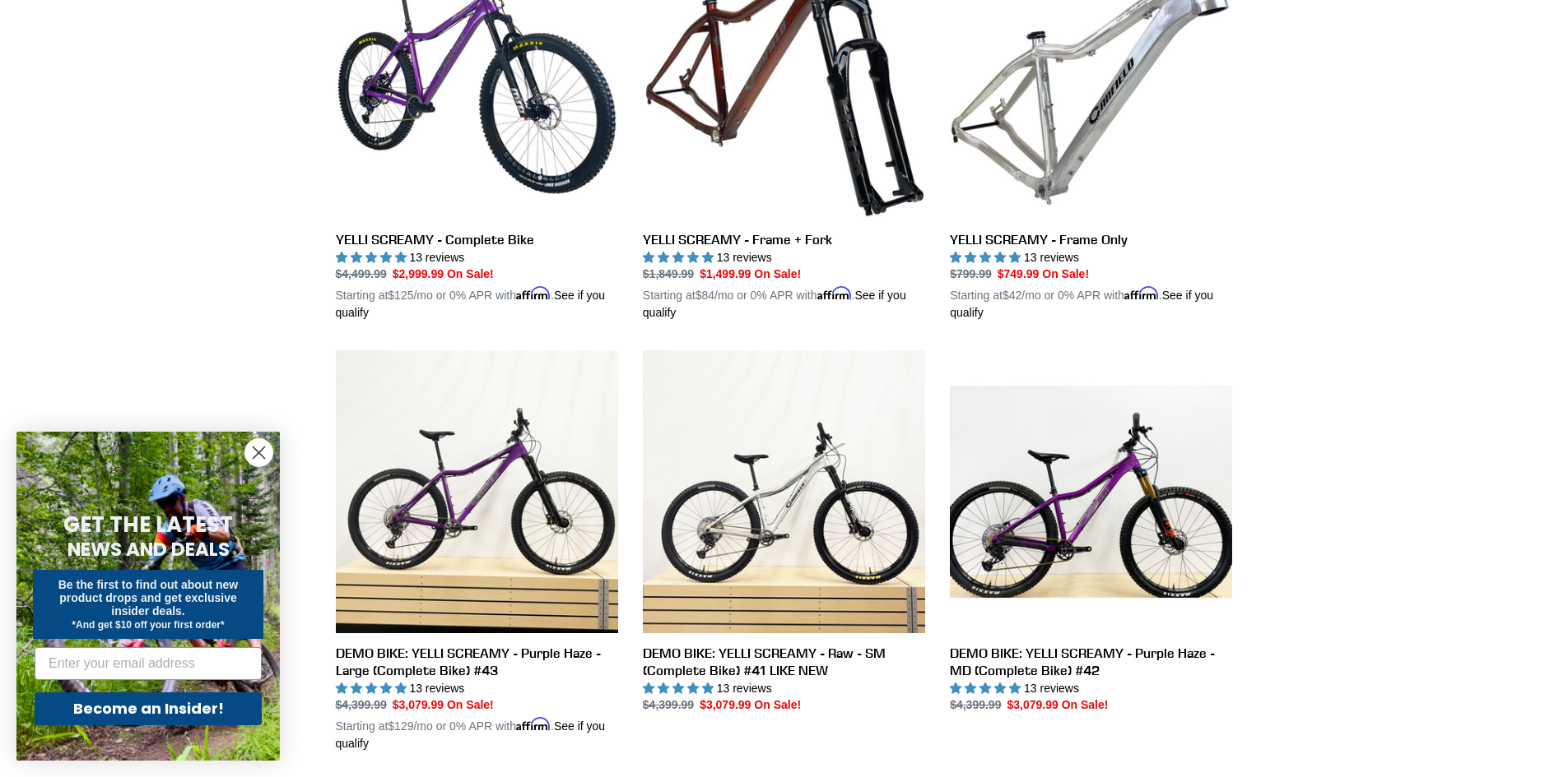
scroll to position [741, 0]
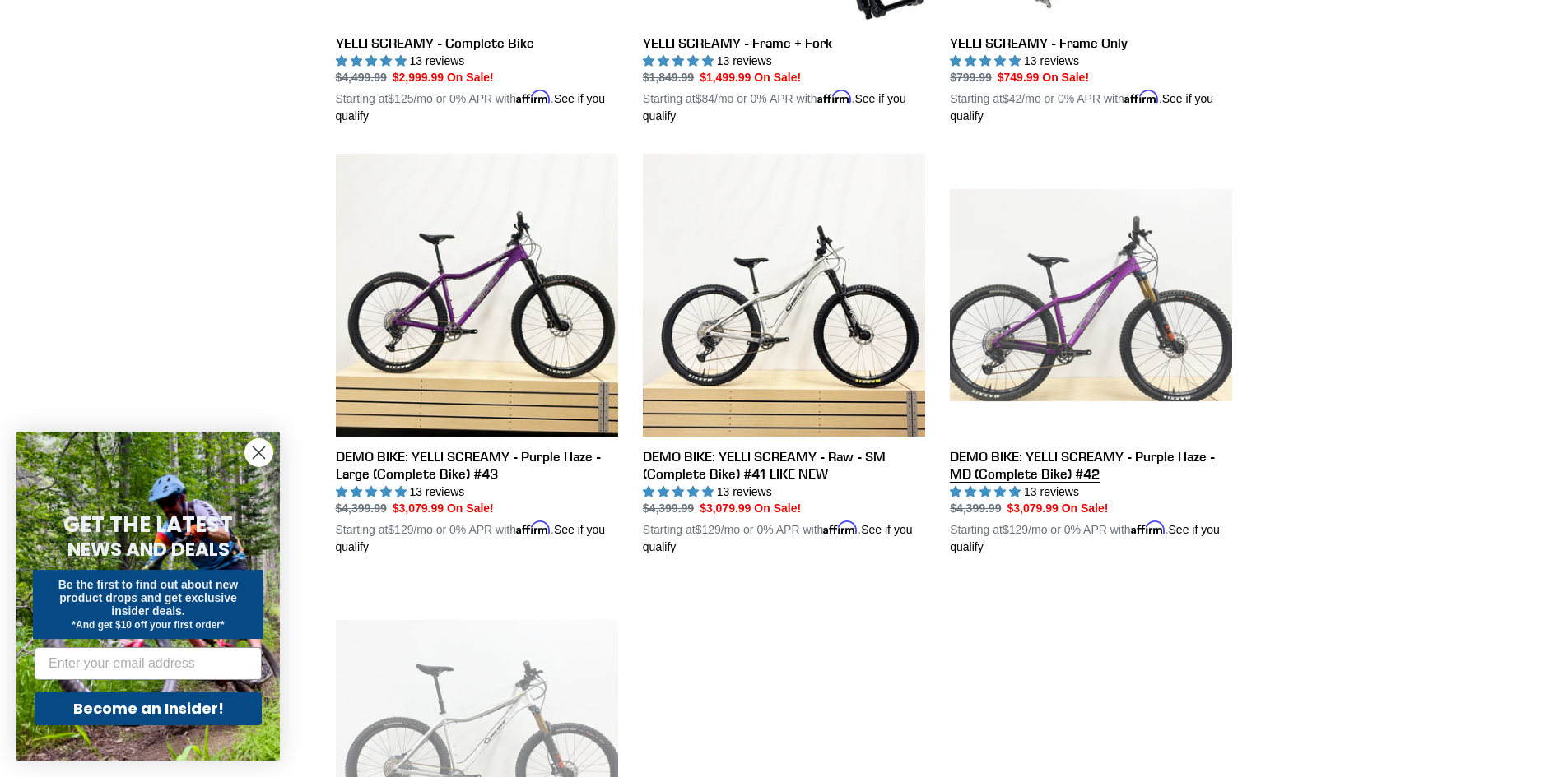
click at [1155, 346] on link "DEMO BIKE: YELLI SCREAMY - Purple Haze - MD (Complete Bike) #42" at bounding box center [1090, 354] width 282 height 402
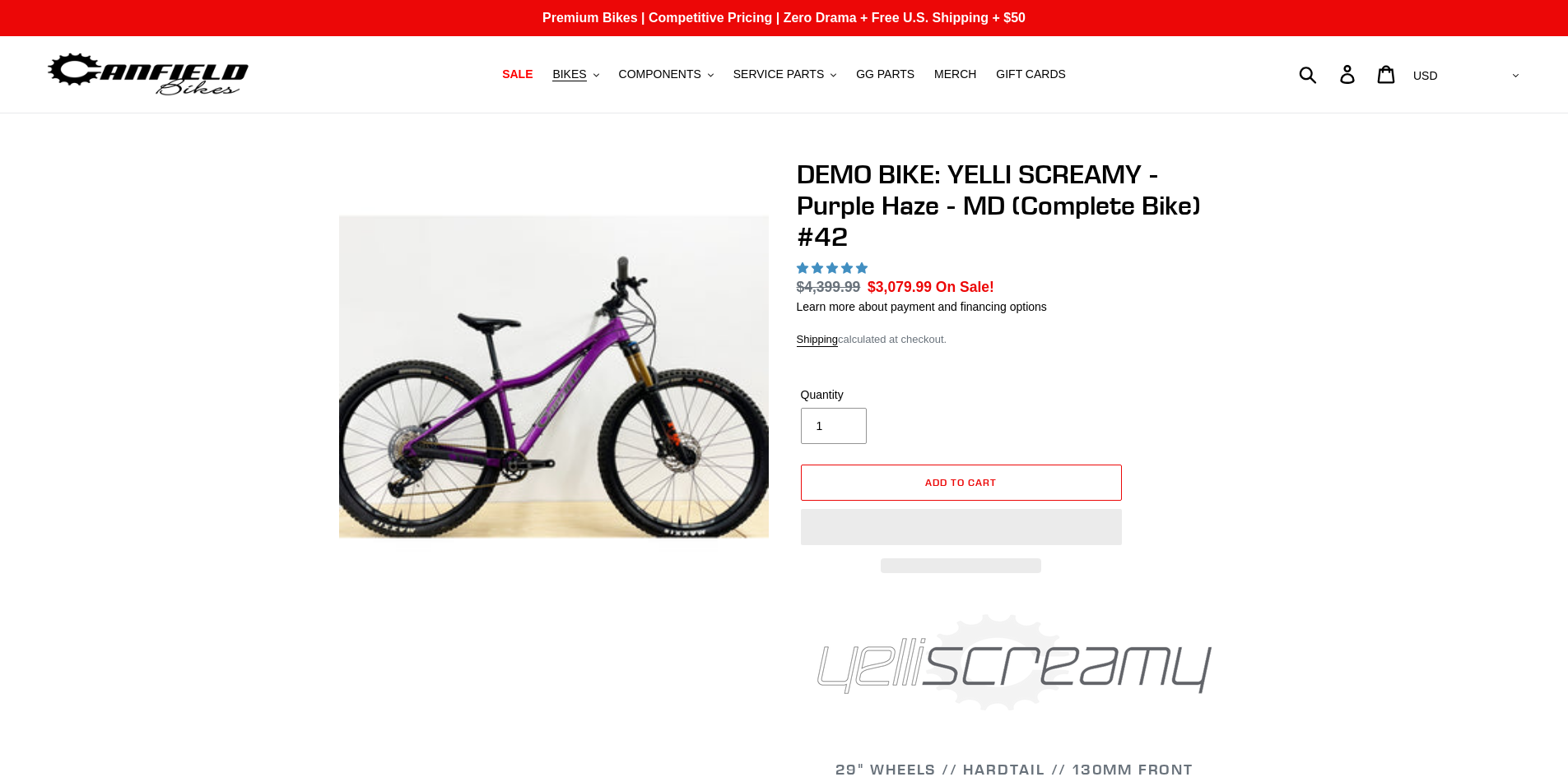
select select "highest-rating"
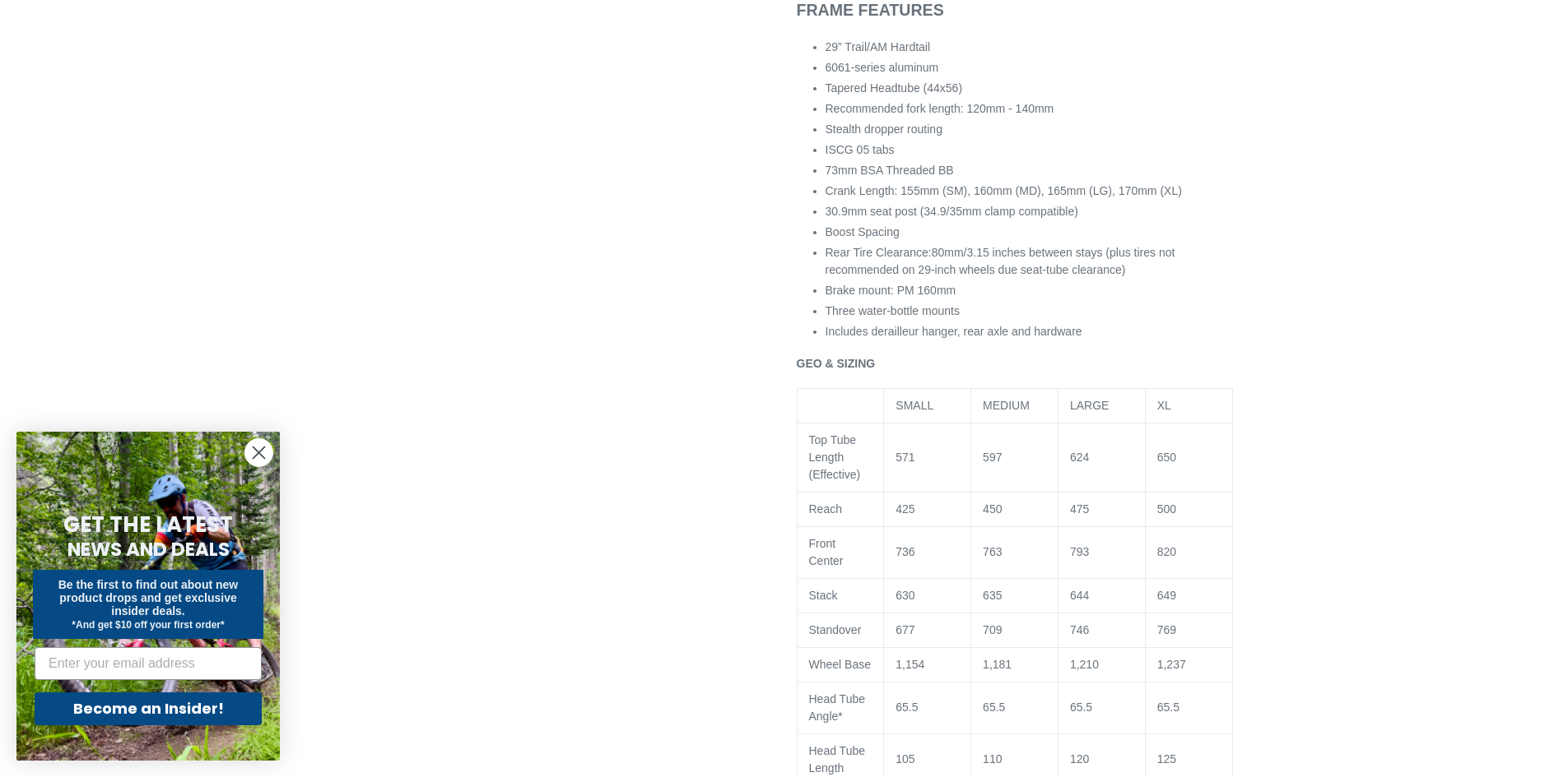
scroll to position [1316, 0]
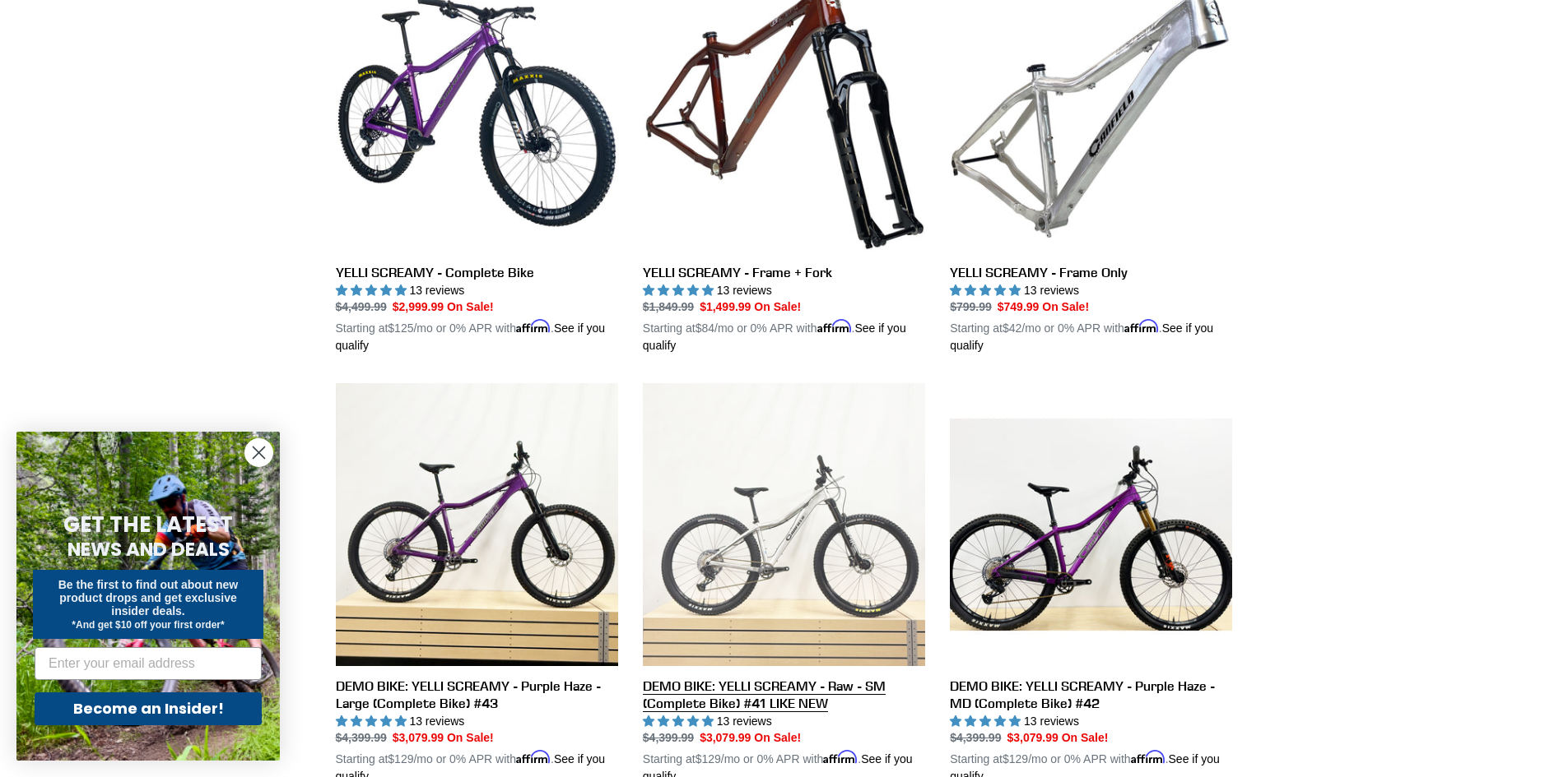
scroll to position [614, 0]
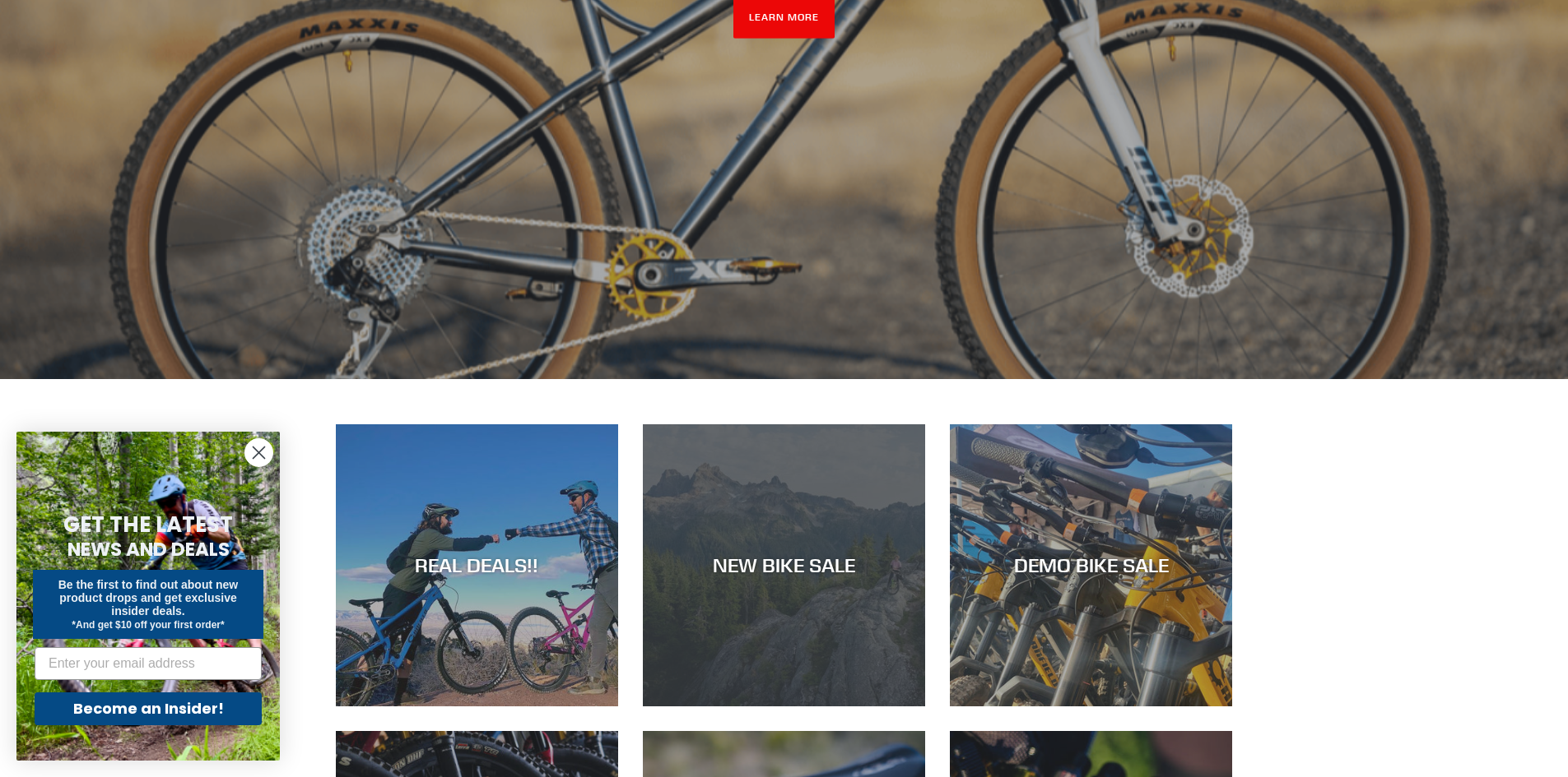
scroll to position [671, 0]
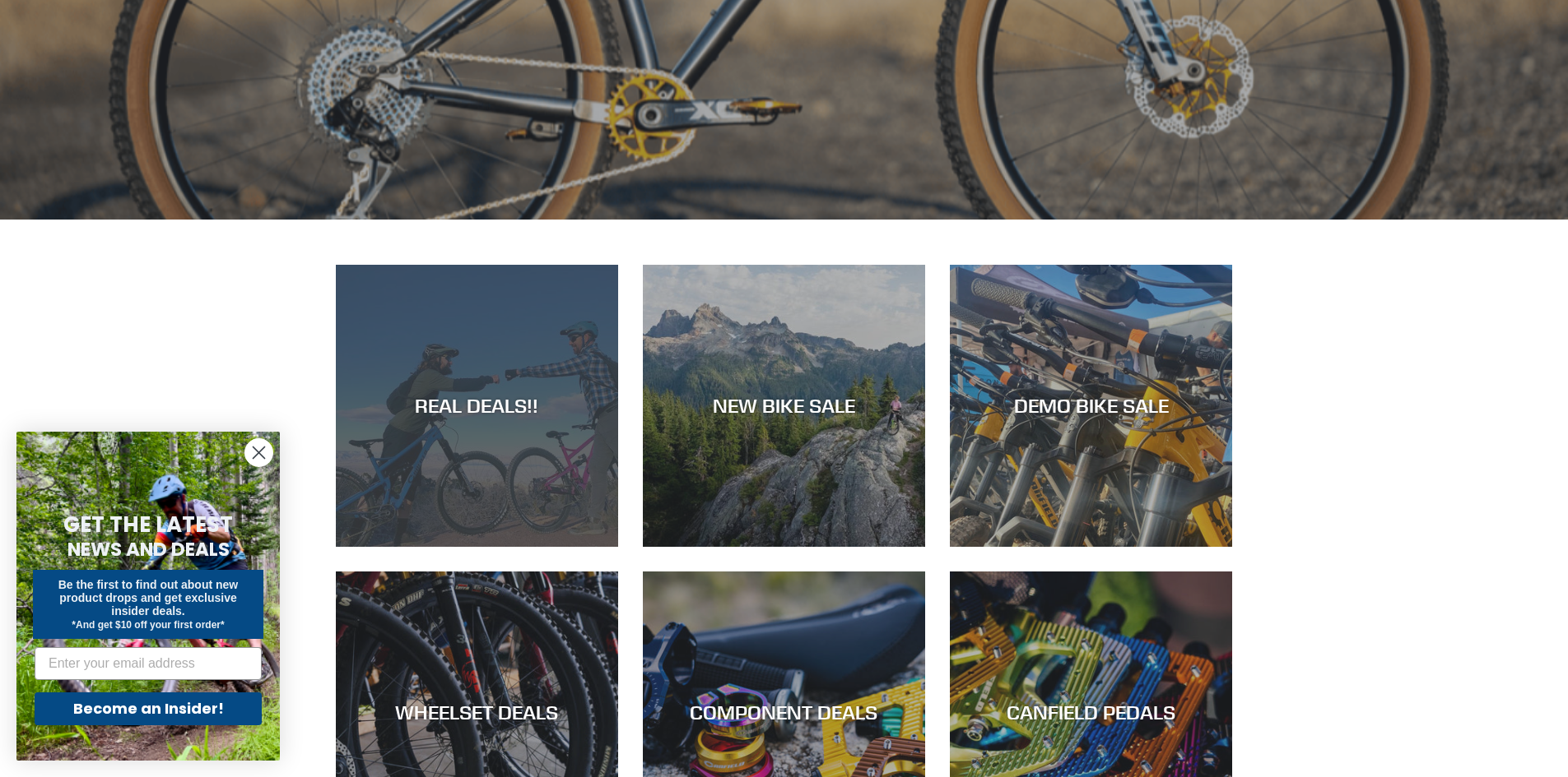
click at [473, 412] on div "REAL DEALS!!" at bounding box center [477, 405] width 282 height 23
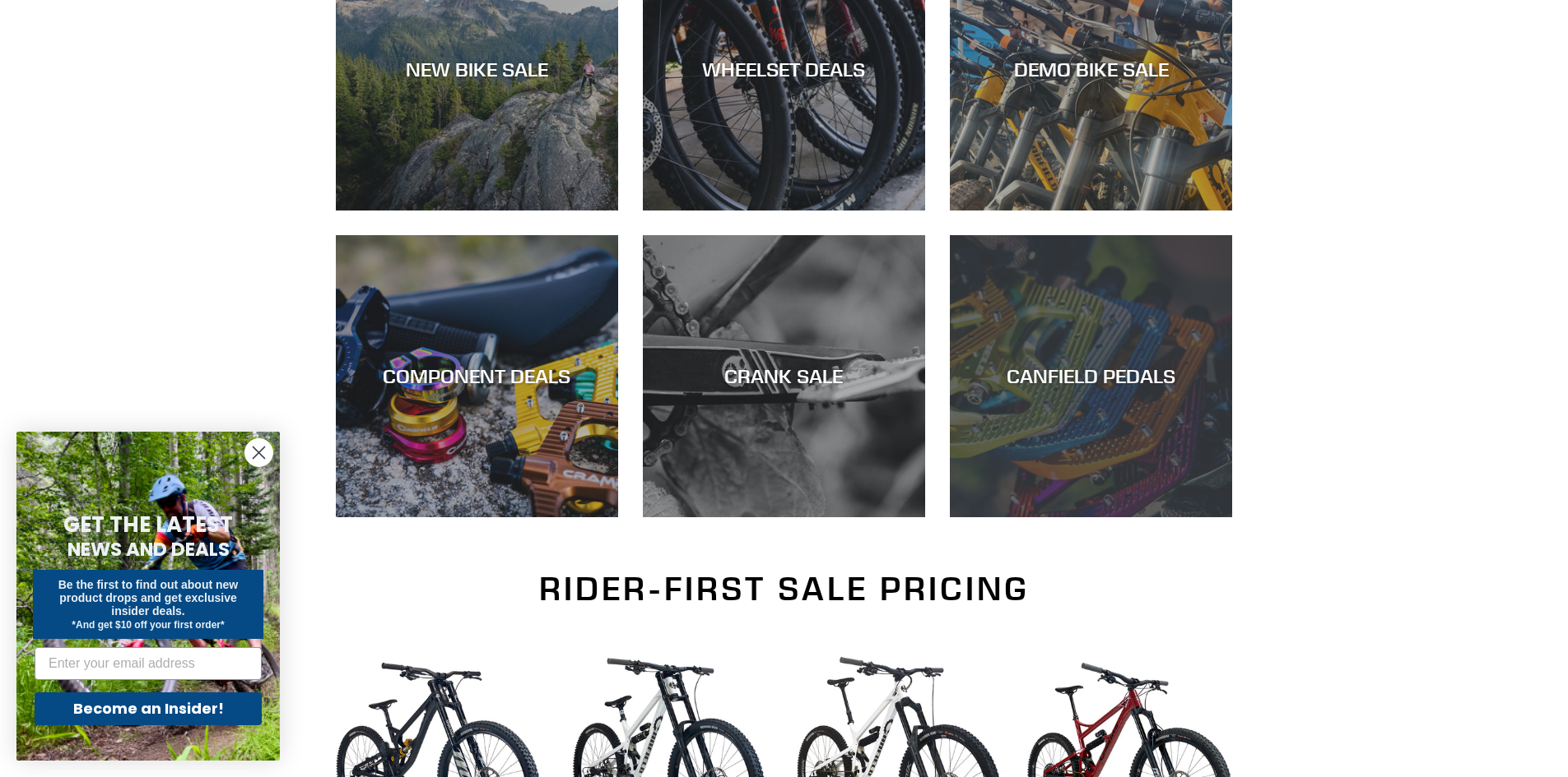
scroll to position [412, 0]
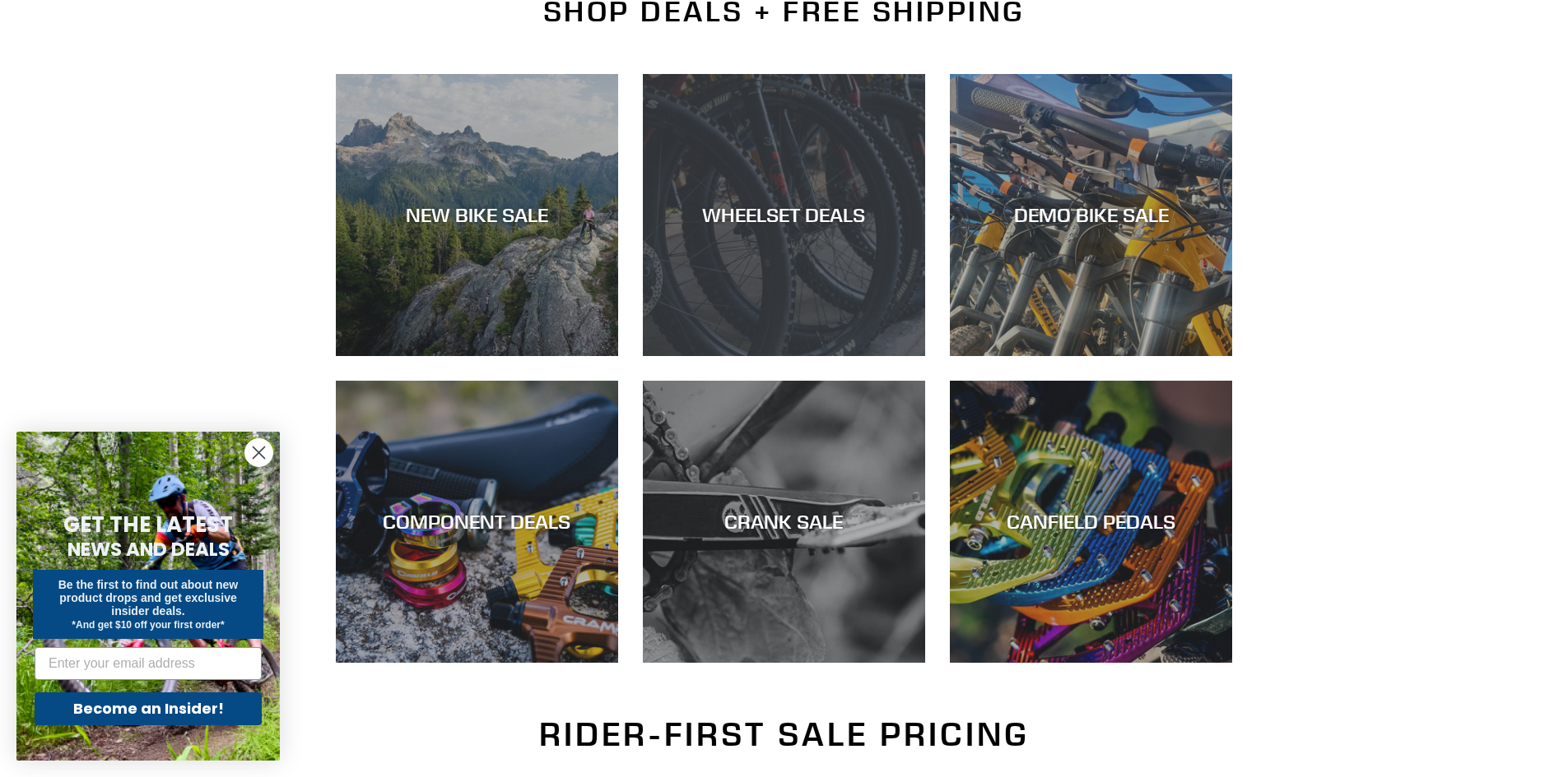
click at [828, 221] on div "WHEELSET DEALS" at bounding box center [784, 214] width 282 height 23
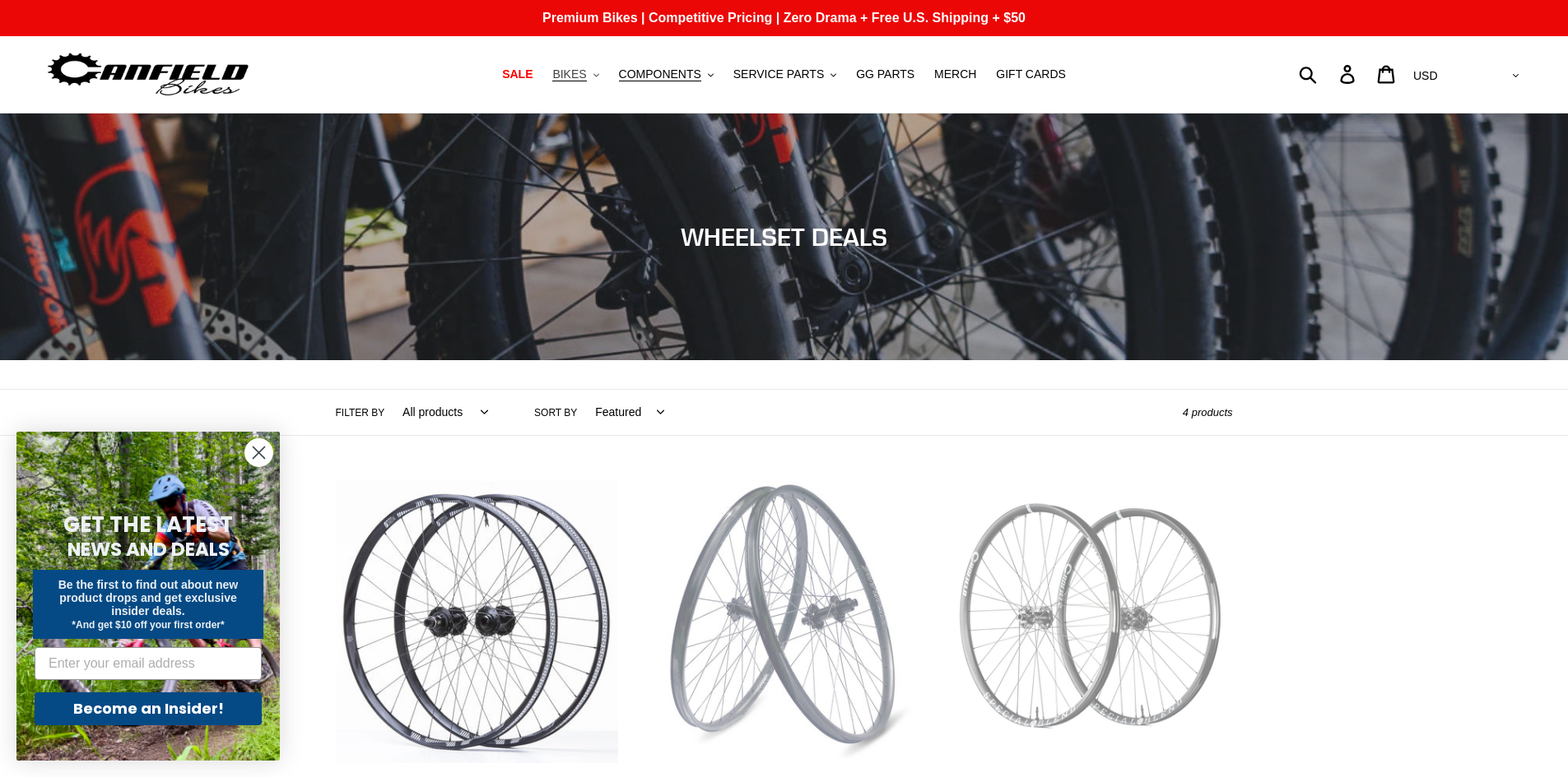
click at [586, 75] on span "BIKES" at bounding box center [569, 75] width 34 height 14
